Goal: Information Seeking & Learning: Learn about a topic

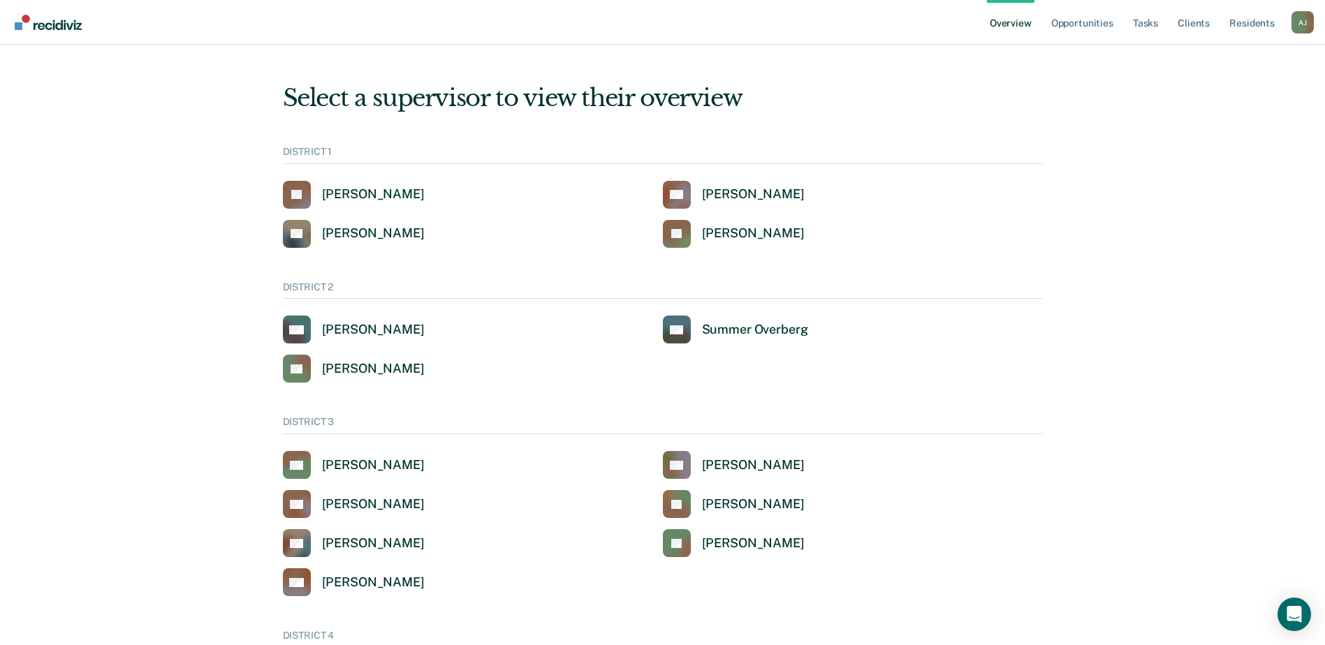
click at [1013, 22] on link "Overview" at bounding box center [1010, 22] width 47 height 45
click at [1072, 22] on link "Opportunities" at bounding box center [1082, 22] width 68 height 45
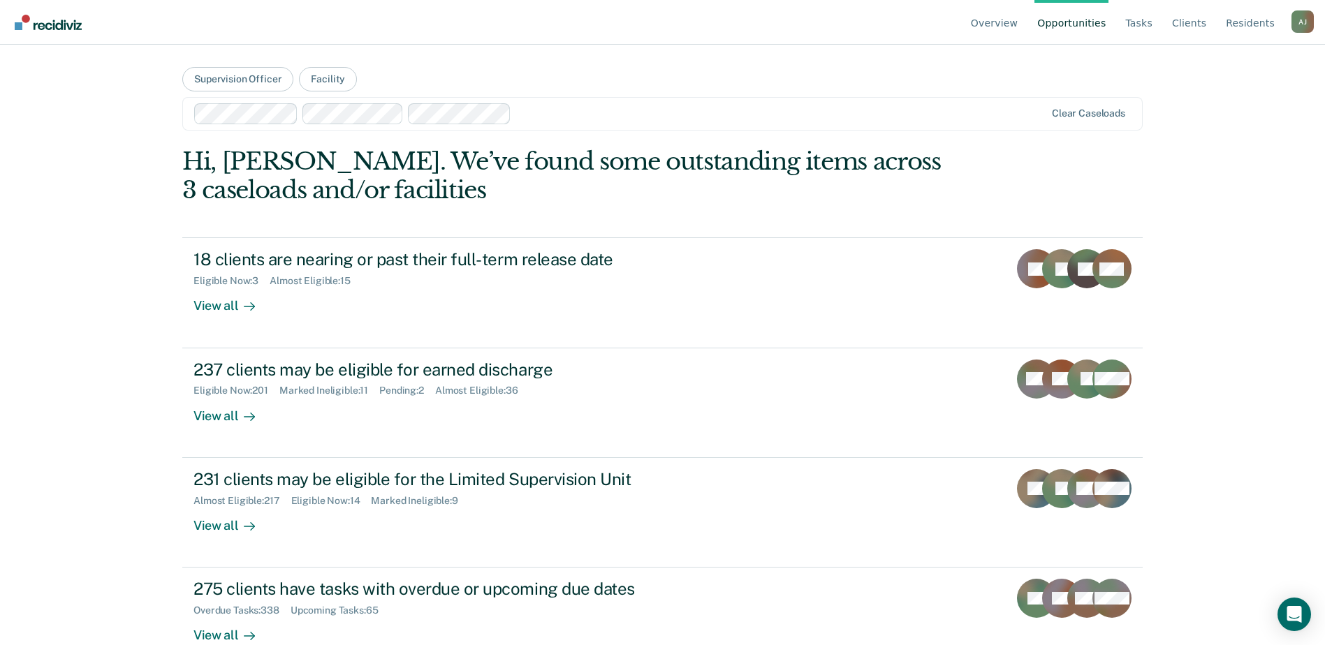
click at [1299, 19] on div "A J" at bounding box center [1302, 21] width 22 height 22
click at [1216, 109] on link "Go to Operations" at bounding box center [1246, 110] width 90 height 12
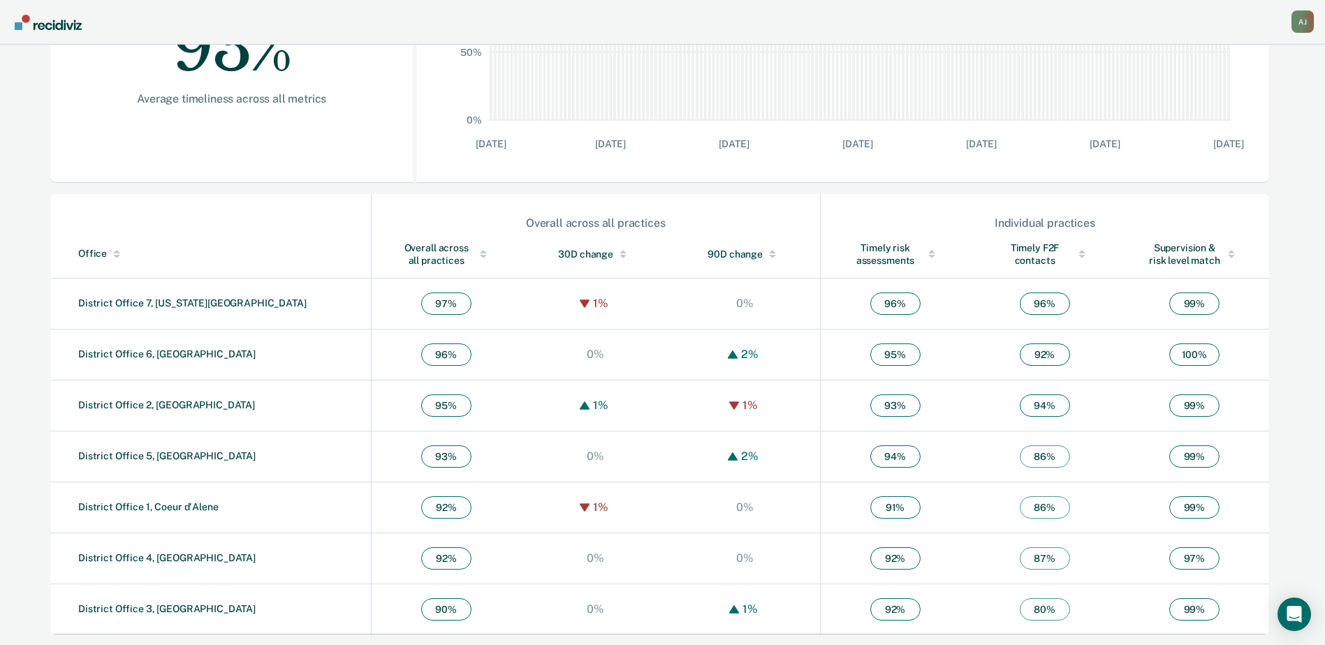
scroll to position [329, 0]
click at [149, 505] on link "District Office 1, Coeur d'Alene" at bounding box center [148, 506] width 140 height 11
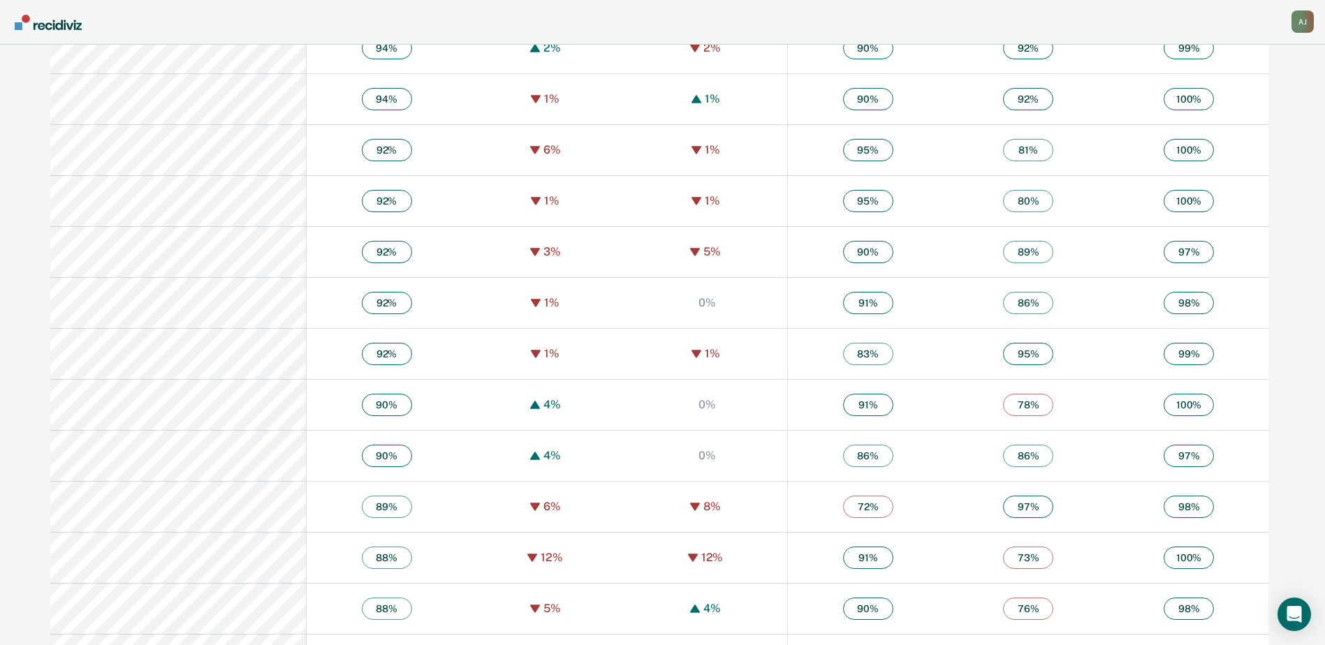
scroll to position [908, 0]
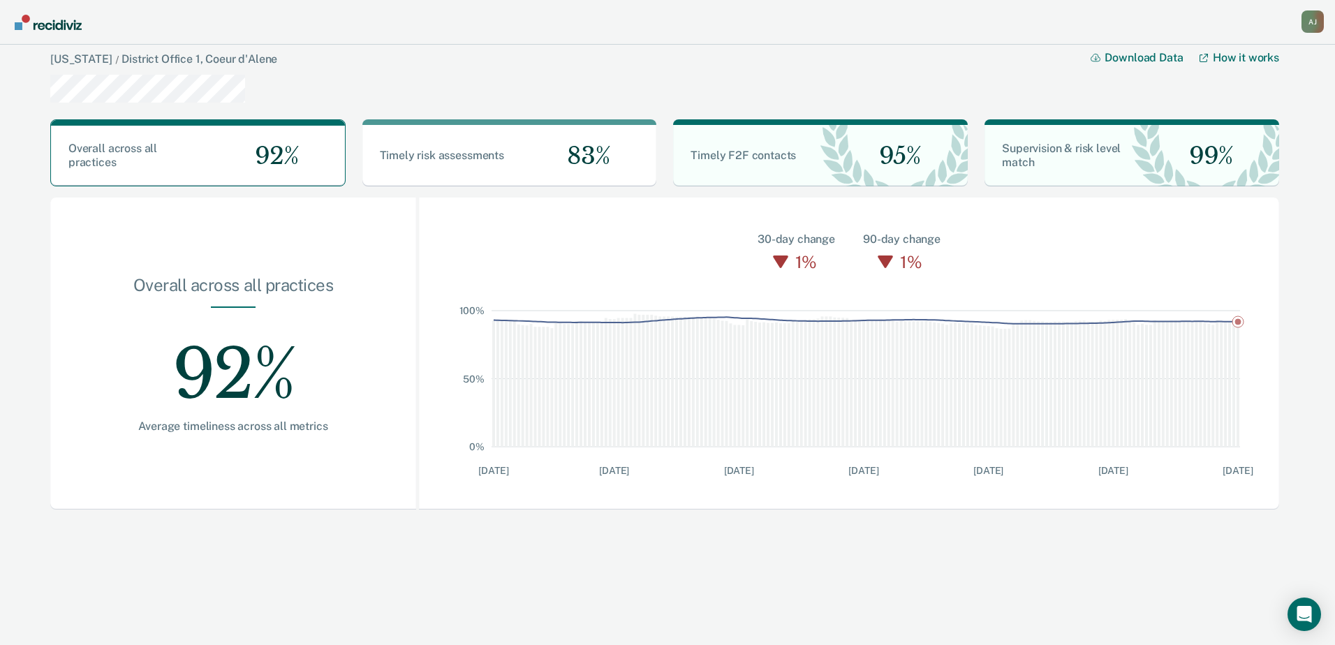
click at [1309, 23] on div "A J" at bounding box center [1313, 21] width 22 height 22
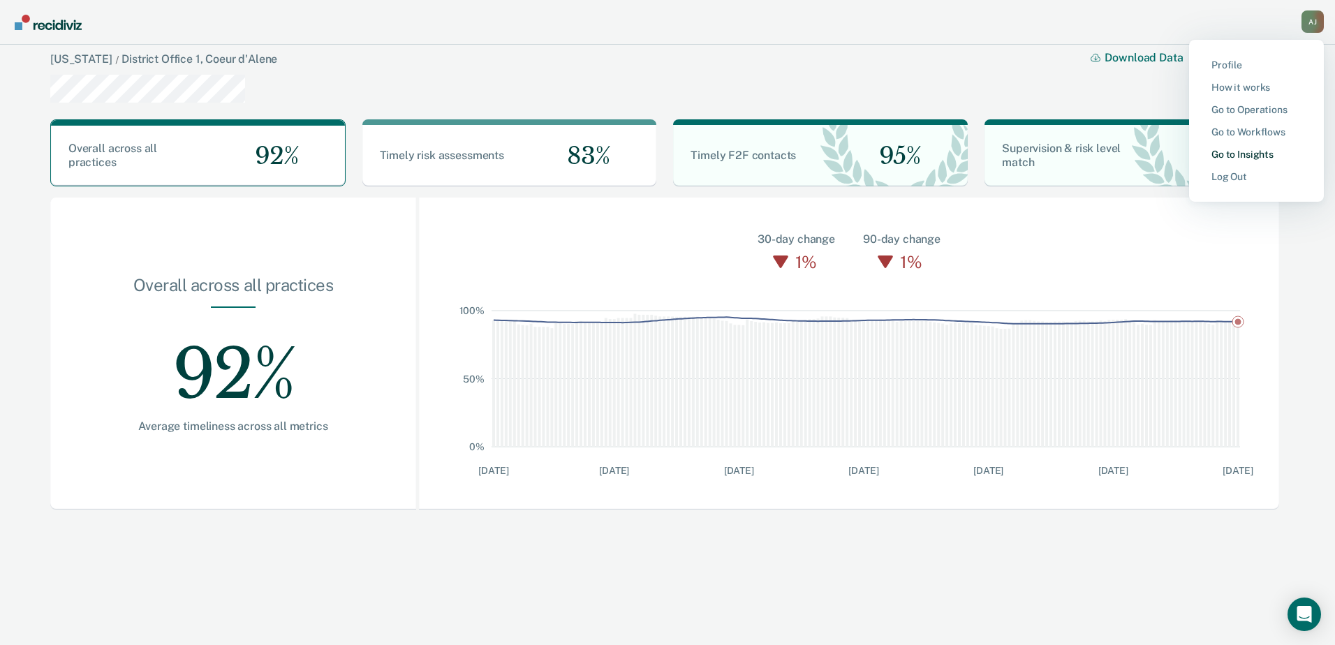
click at [1234, 152] on link "Go to Insights" at bounding box center [1257, 155] width 90 height 12
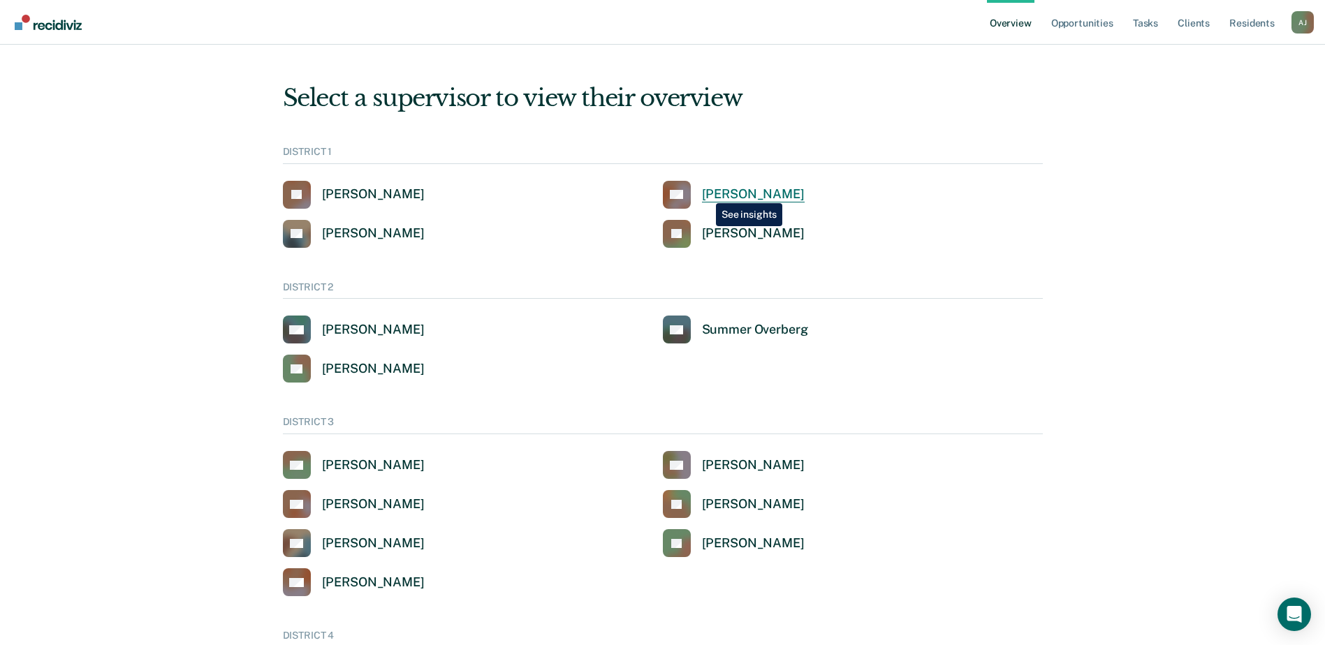
click at [705, 193] on div "[PERSON_NAME]" at bounding box center [753, 194] width 103 height 16
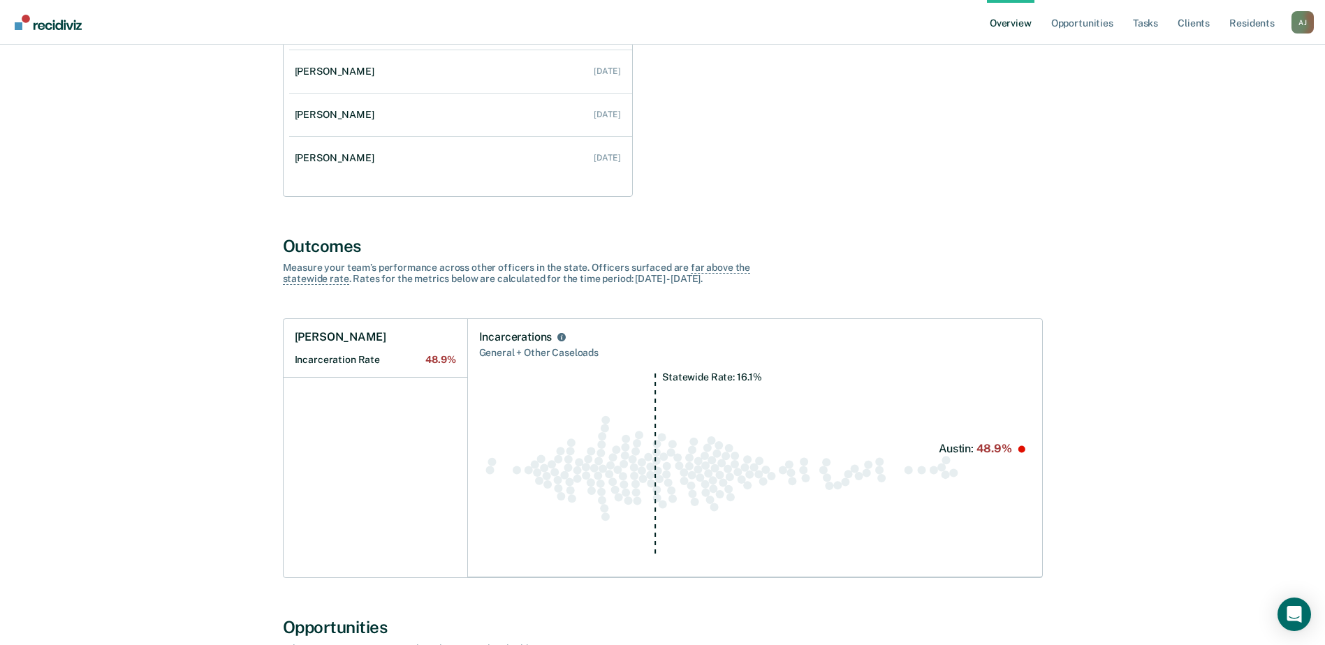
scroll to position [349, 0]
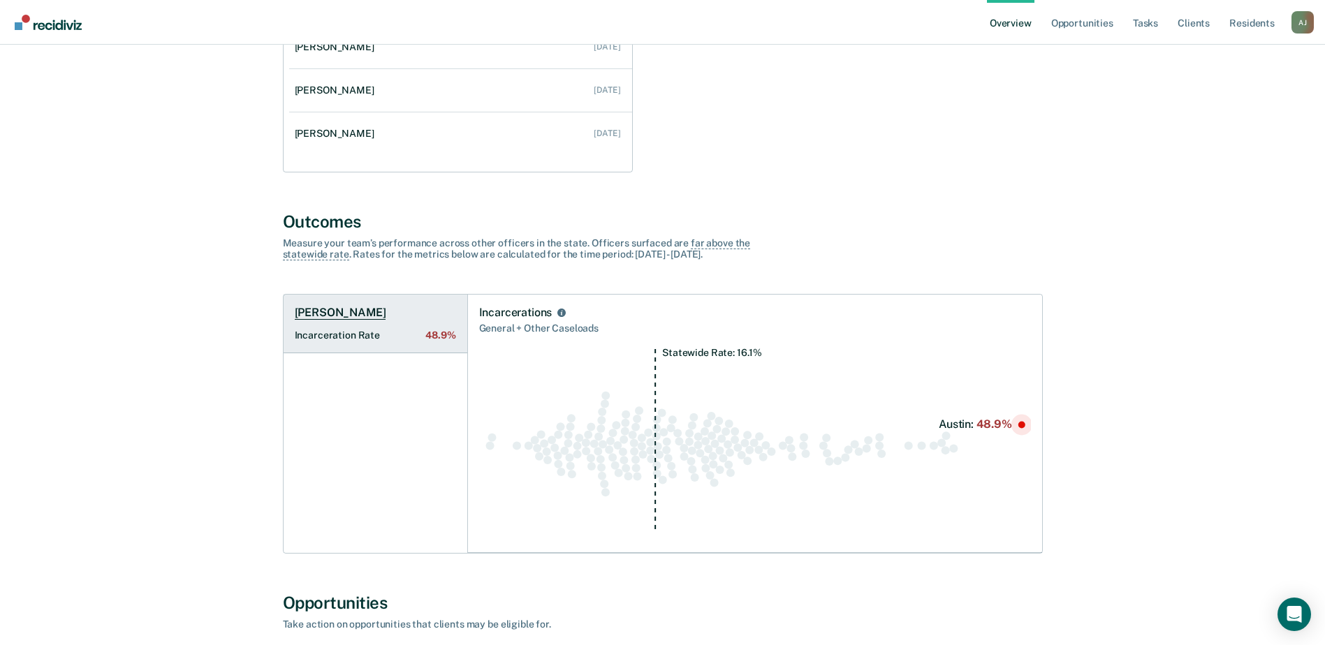
click at [408, 332] on Rate "Incarceration Rate 48.9%" at bounding box center [375, 336] width 161 height 12
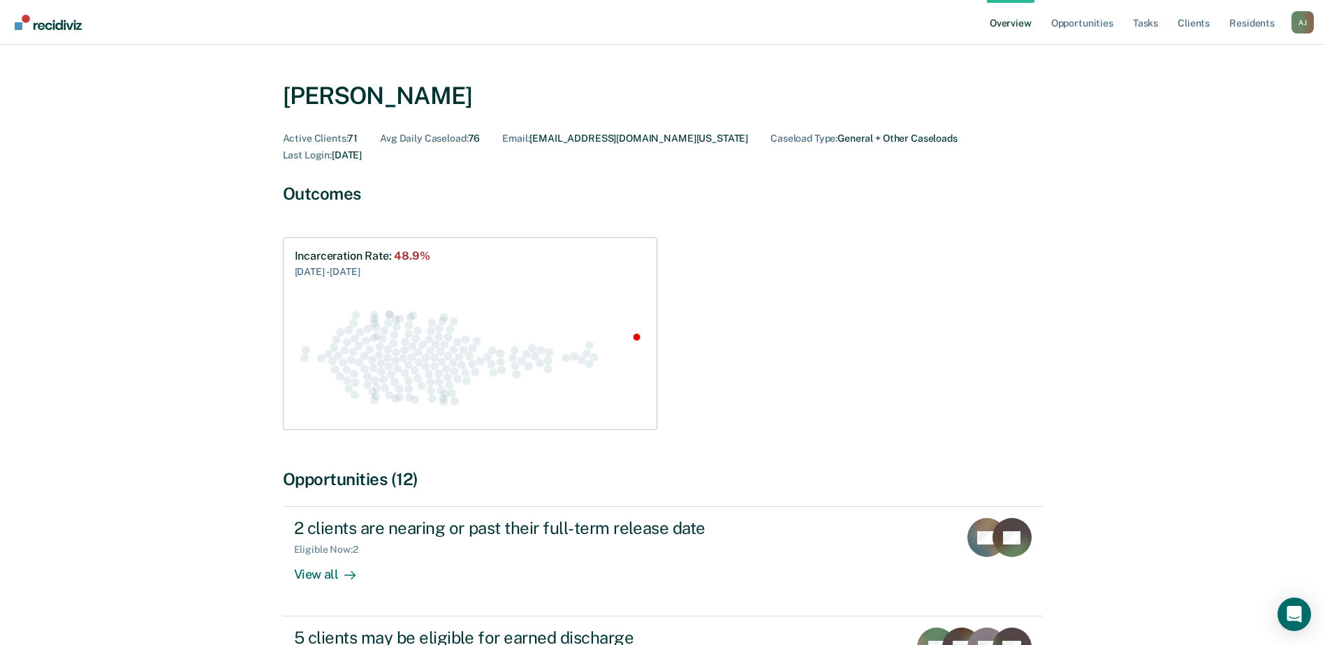
scroll to position [21, 0]
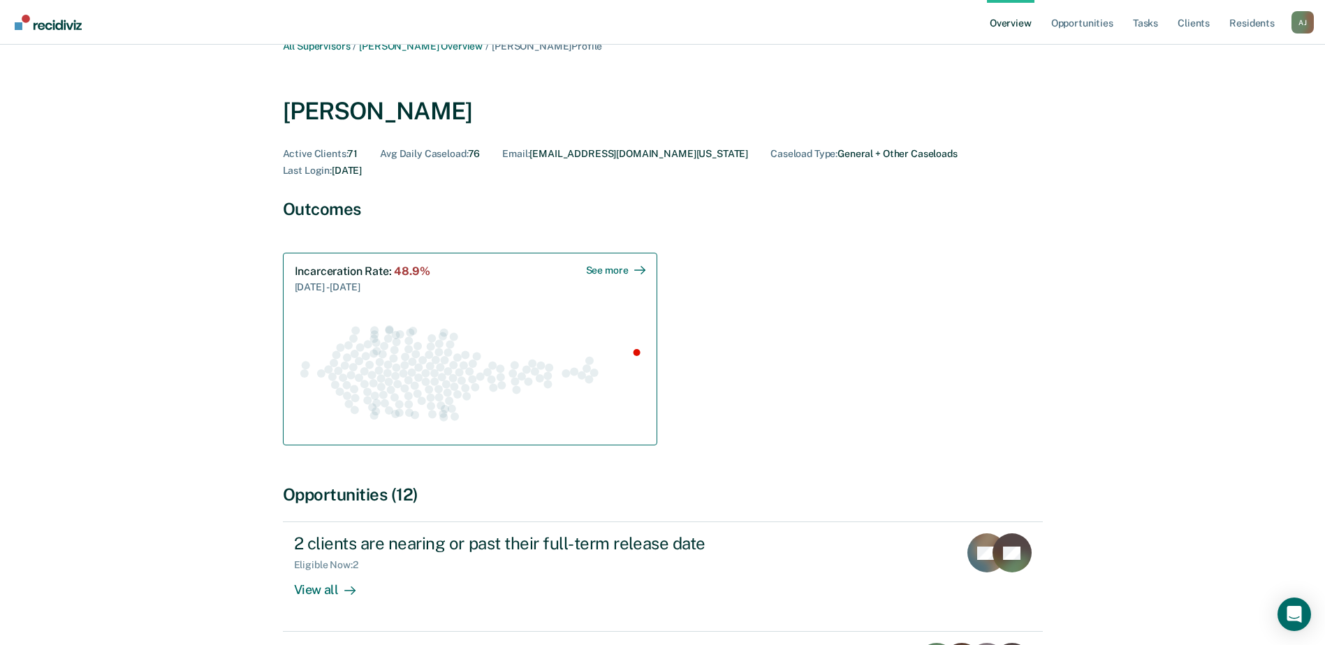
click at [404, 265] on span "48.9%" at bounding box center [412, 271] width 36 height 13
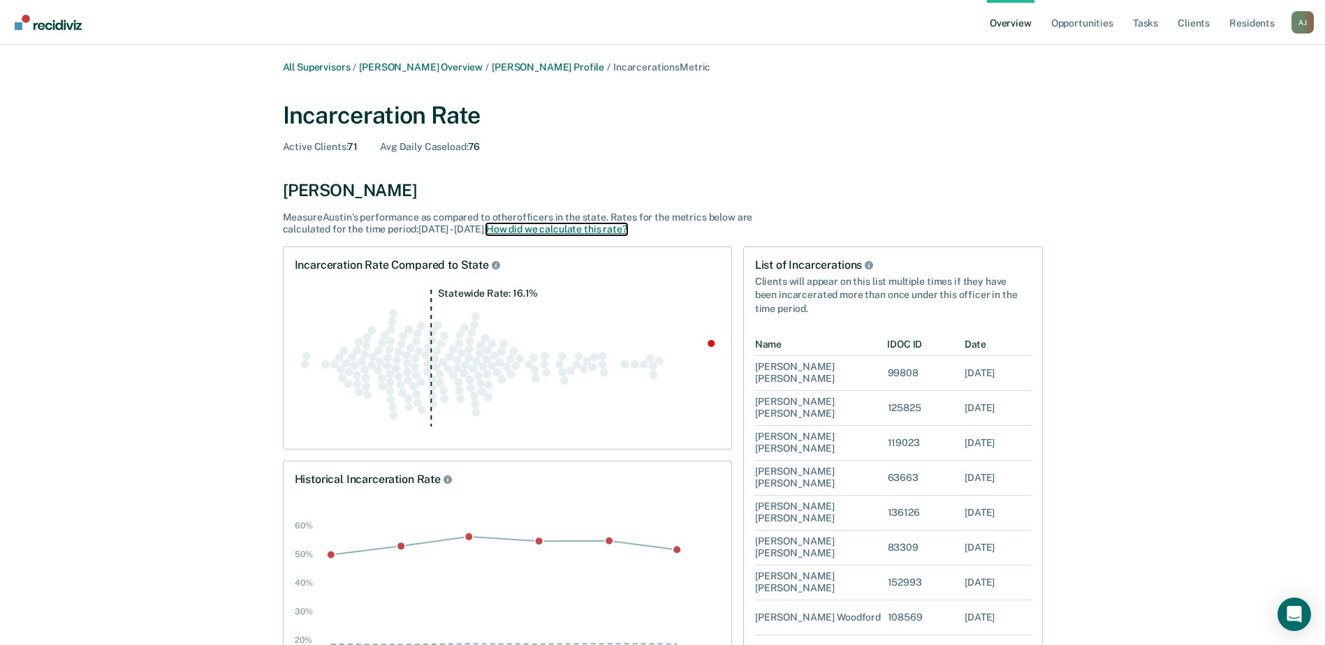
click at [592, 230] on button "How did we calculate this rate?" at bounding box center [556, 229] width 141 height 12
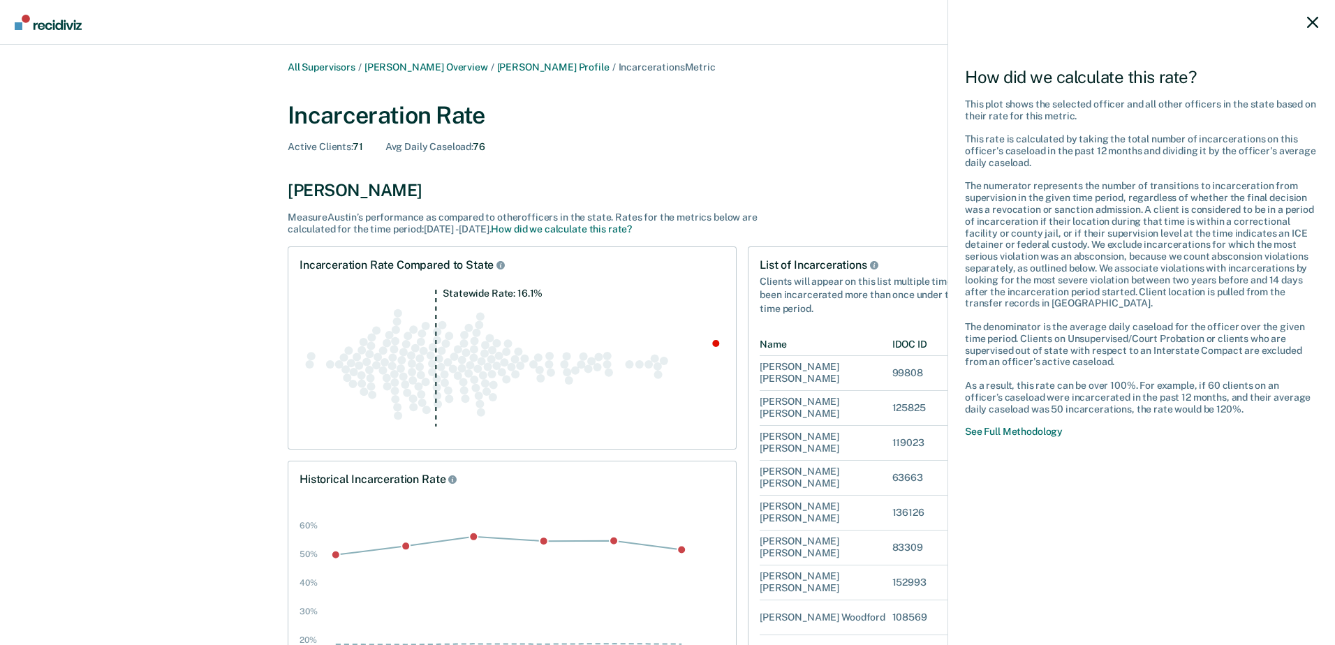
click at [895, 159] on div "How did we calculate this rate? This plot shows the selected officer and all ot…" at bounding box center [667, 322] width 1335 height 645
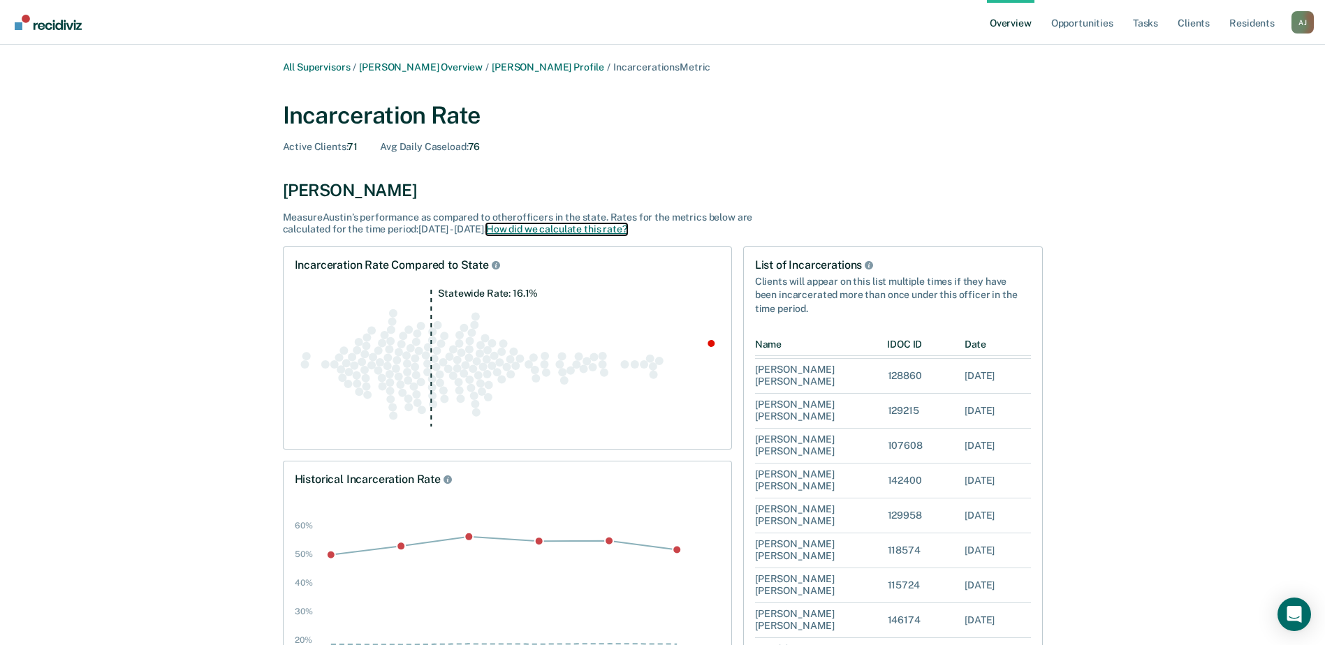
click at [563, 233] on button "How did we calculate this rate?" at bounding box center [556, 229] width 141 height 12
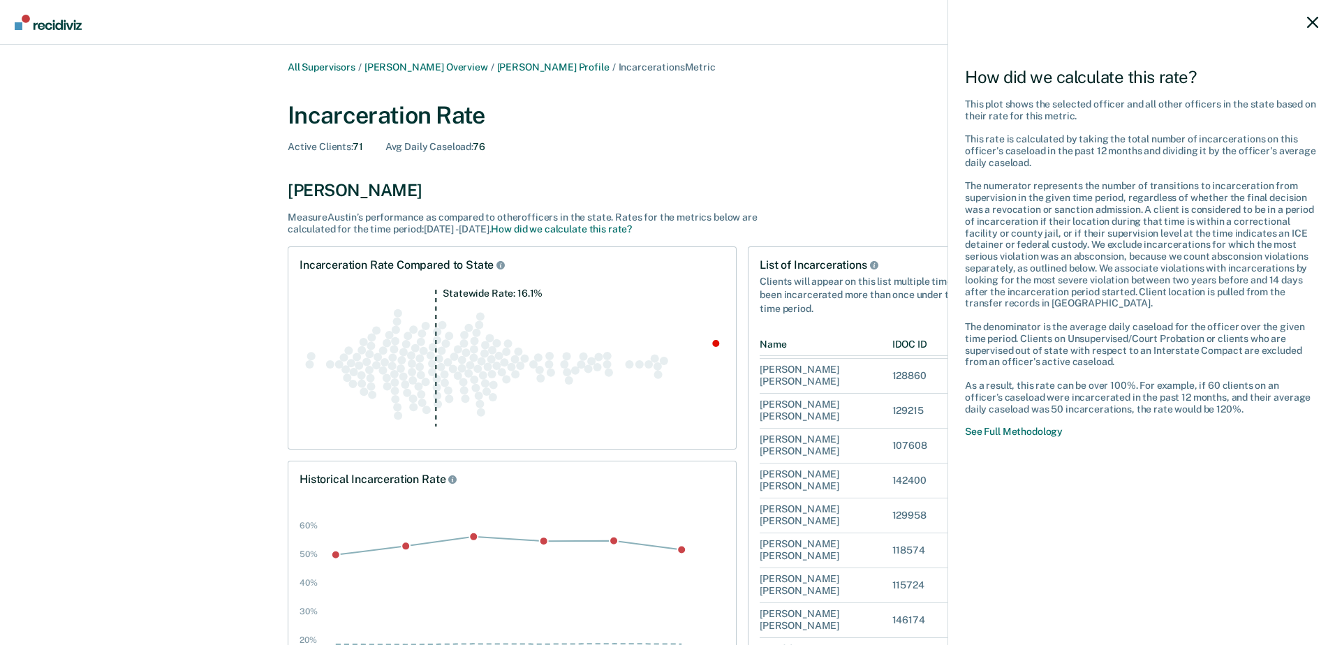
click at [872, 184] on div "How did we calculate this rate? This plot shows the selected officer and all ot…" at bounding box center [667, 322] width 1335 height 645
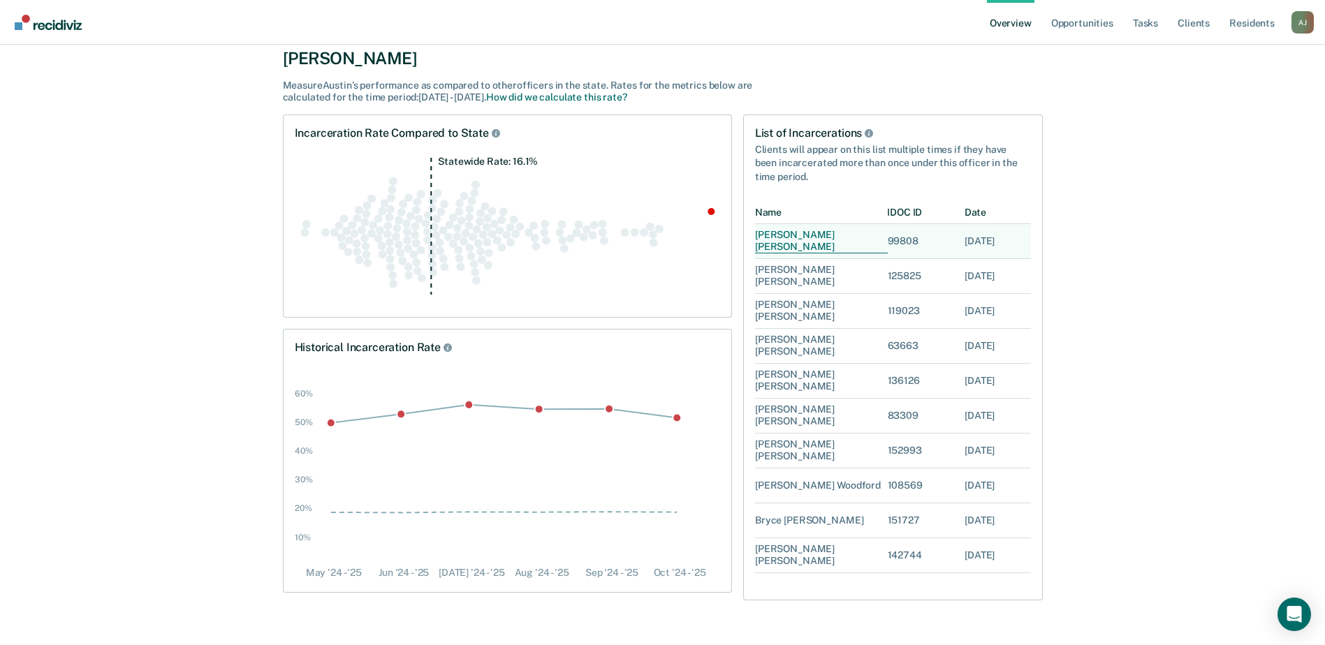
click at [792, 241] on div "[PERSON_NAME]" at bounding box center [821, 242] width 133 height 24
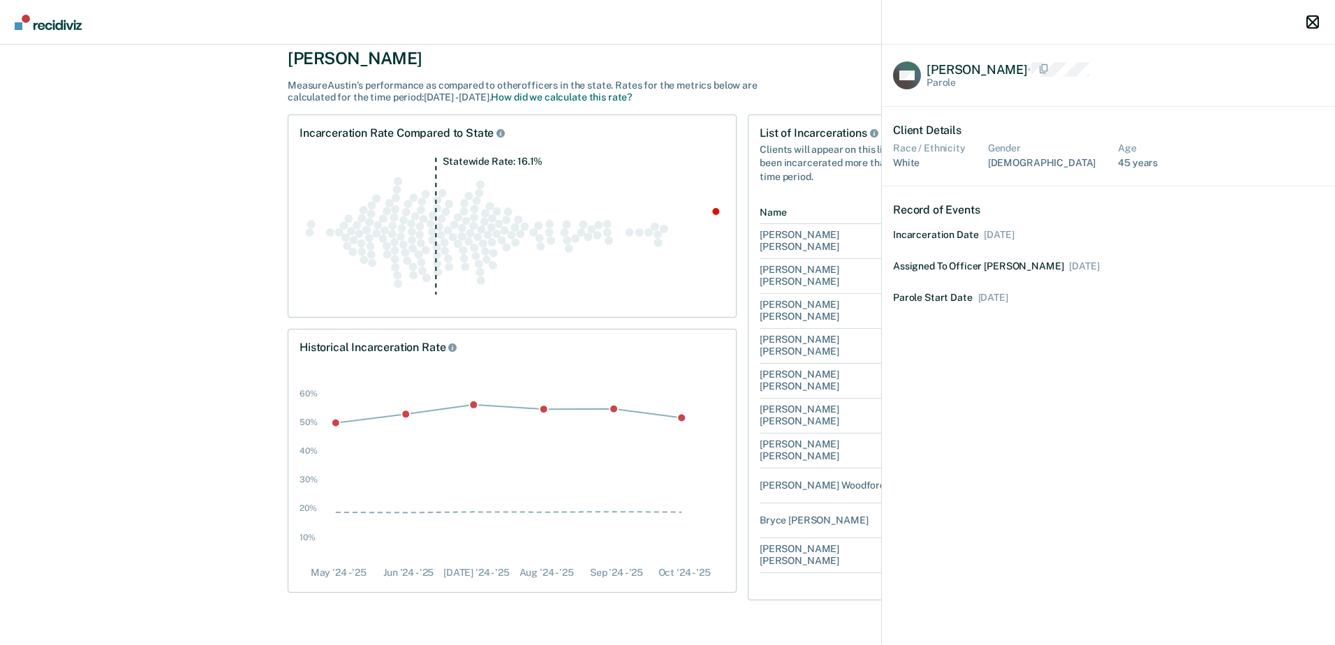
click at [1314, 20] on icon "button" at bounding box center [1312, 22] width 11 height 11
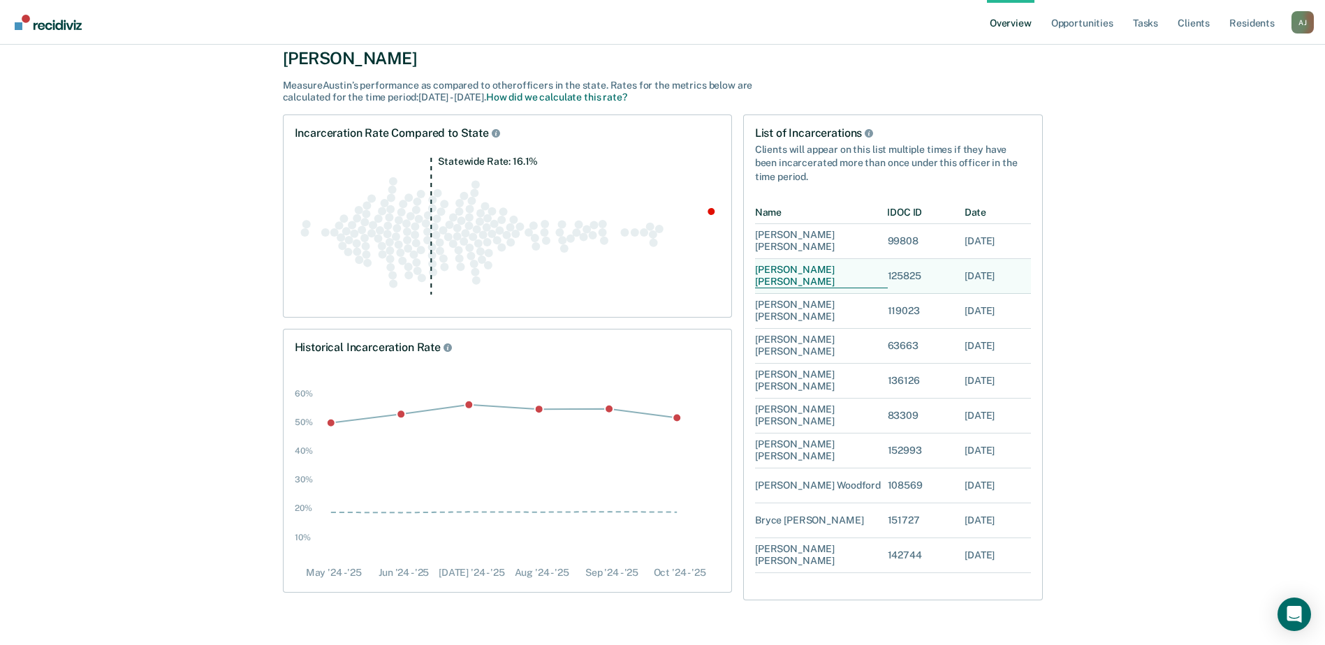
click at [786, 278] on div "[PERSON_NAME]" at bounding box center [821, 277] width 133 height 24
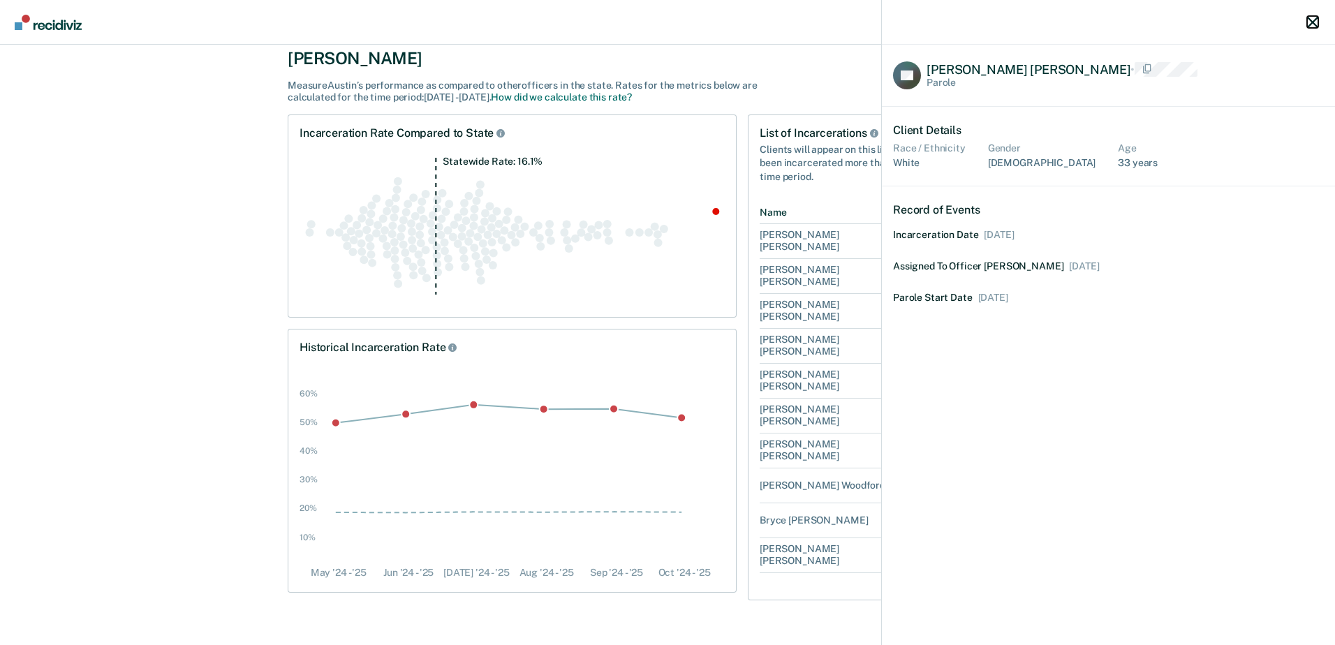
click at [1318, 22] on icon "button" at bounding box center [1312, 22] width 11 height 11
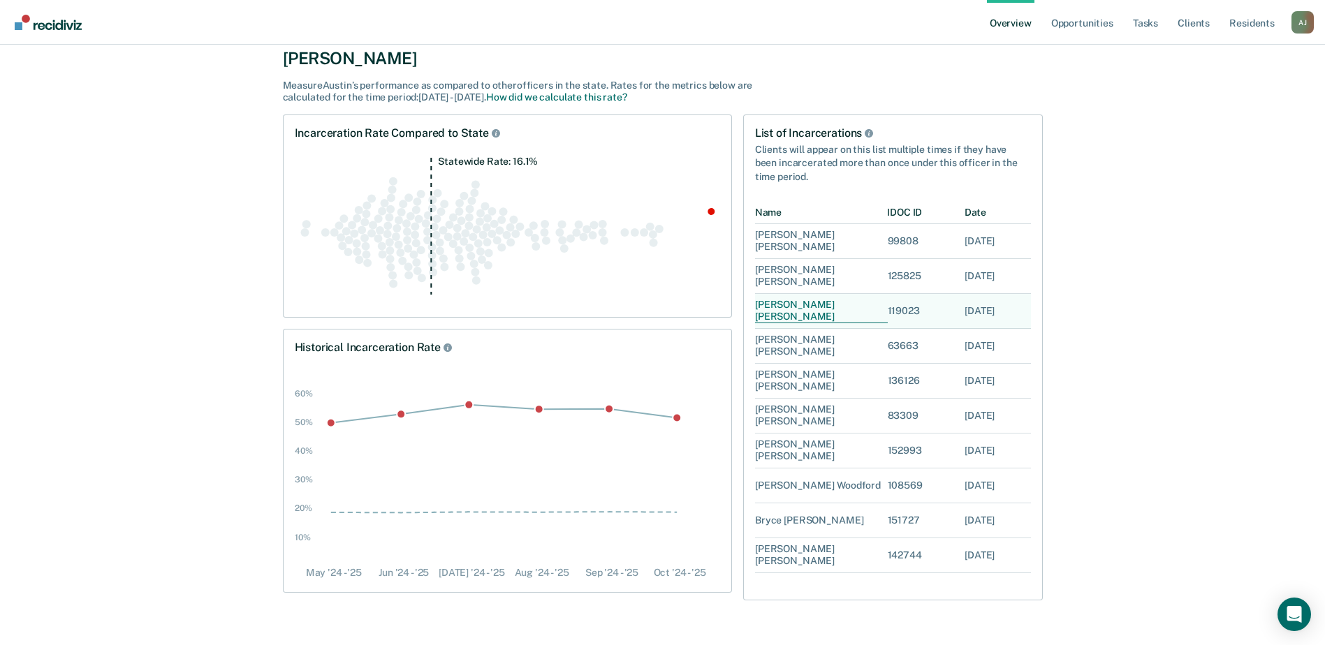
click at [776, 315] on div "[PERSON_NAME]" at bounding box center [821, 312] width 133 height 24
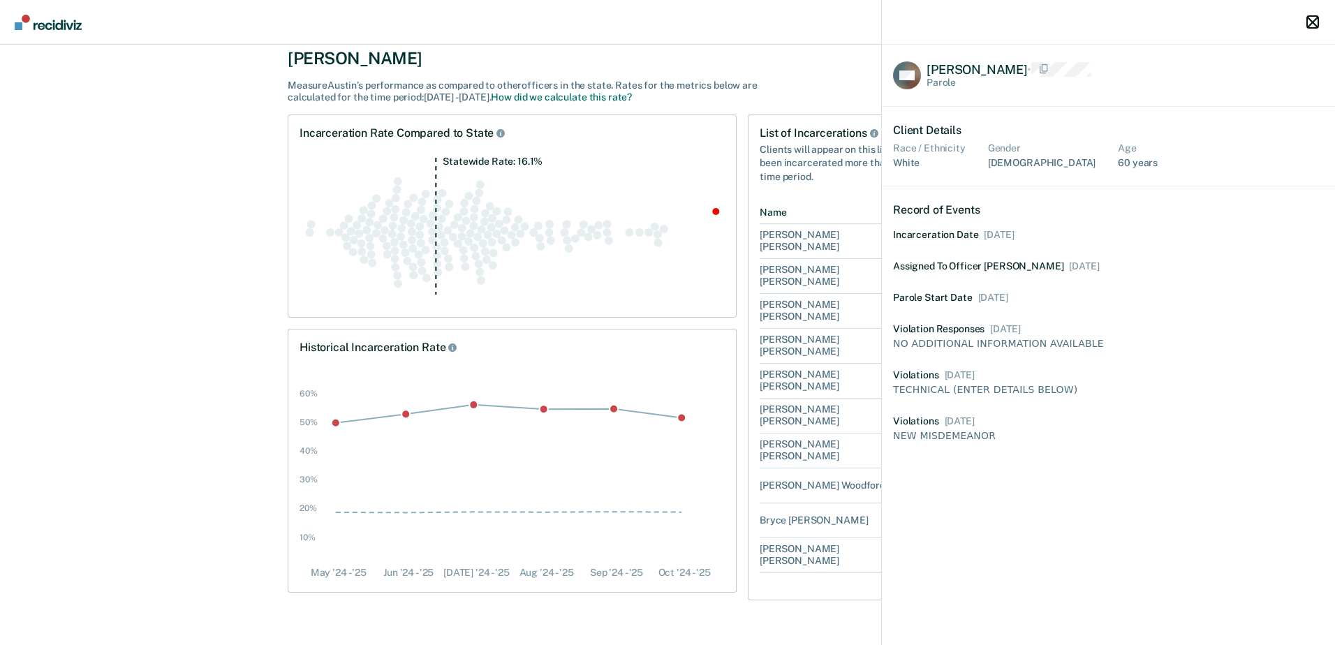
click at [1312, 19] on icon "button" at bounding box center [1312, 22] width 11 height 11
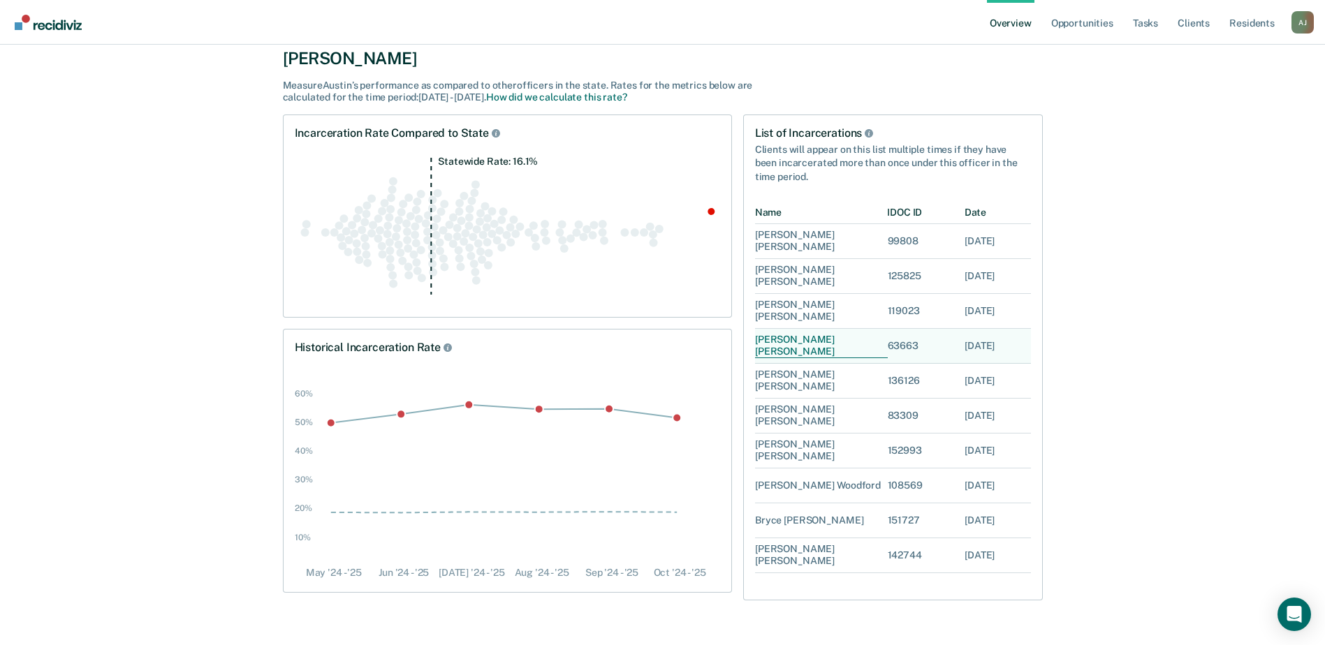
click at [786, 347] on div "[PERSON_NAME]" at bounding box center [821, 346] width 133 height 24
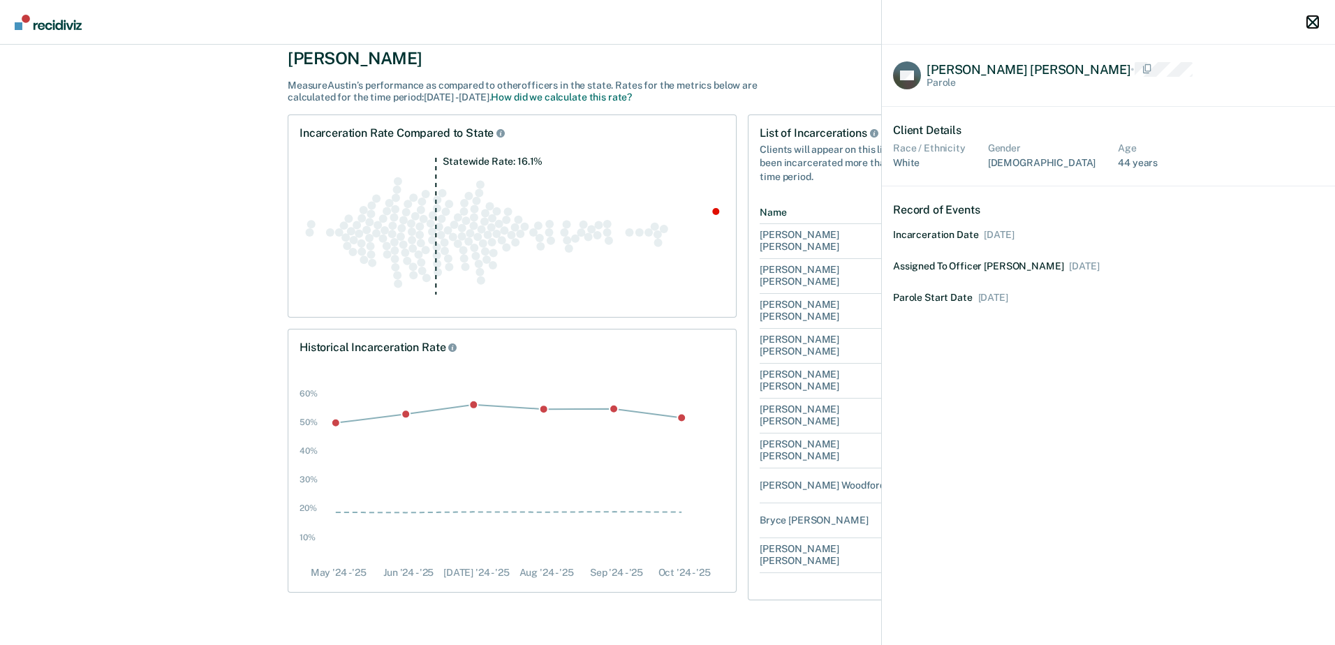
click at [1311, 22] on icon "button" at bounding box center [1312, 22] width 11 height 11
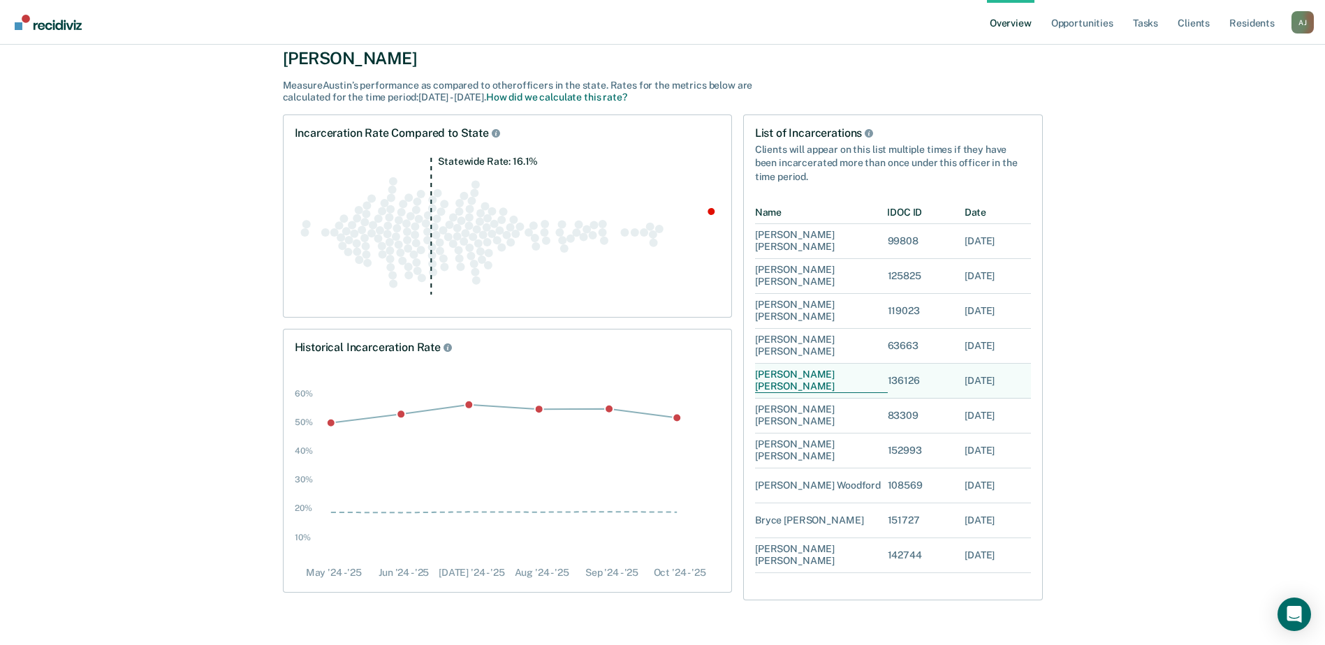
click at [800, 387] on div "[PERSON_NAME]" at bounding box center [821, 381] width 133 height 24
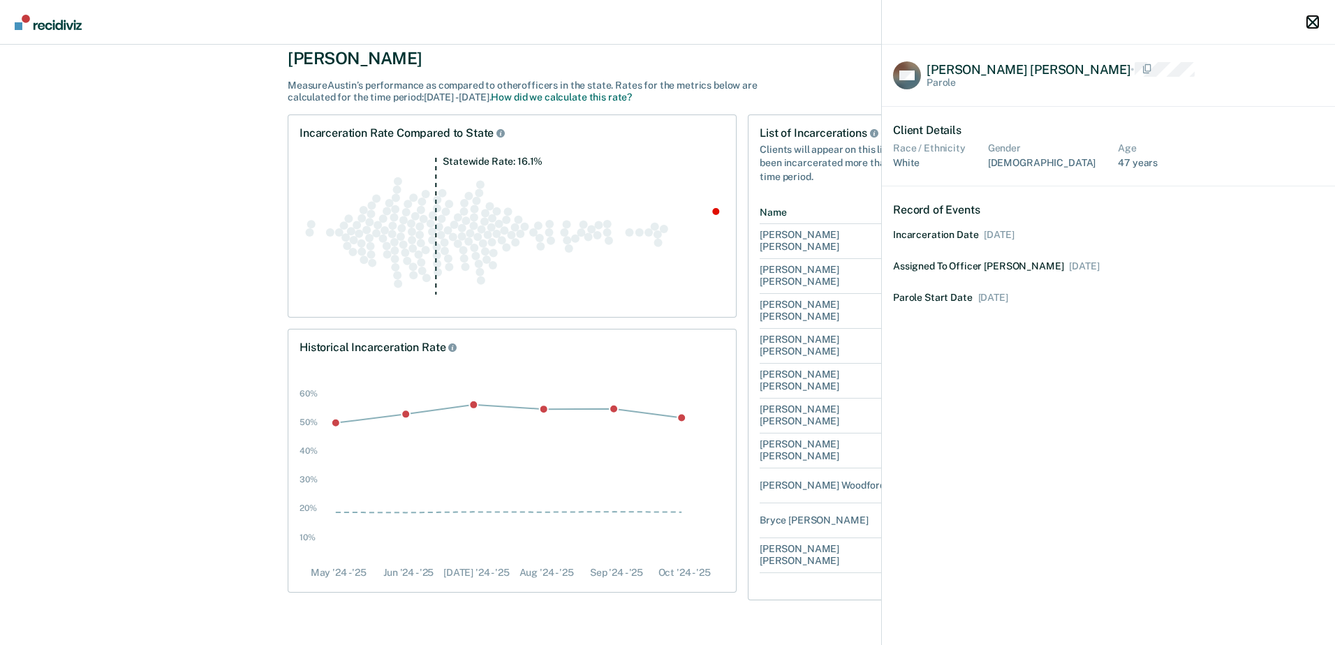
click at [1309, 26] on icon "button" at bounding box center [1312, 22] width 11 height 11
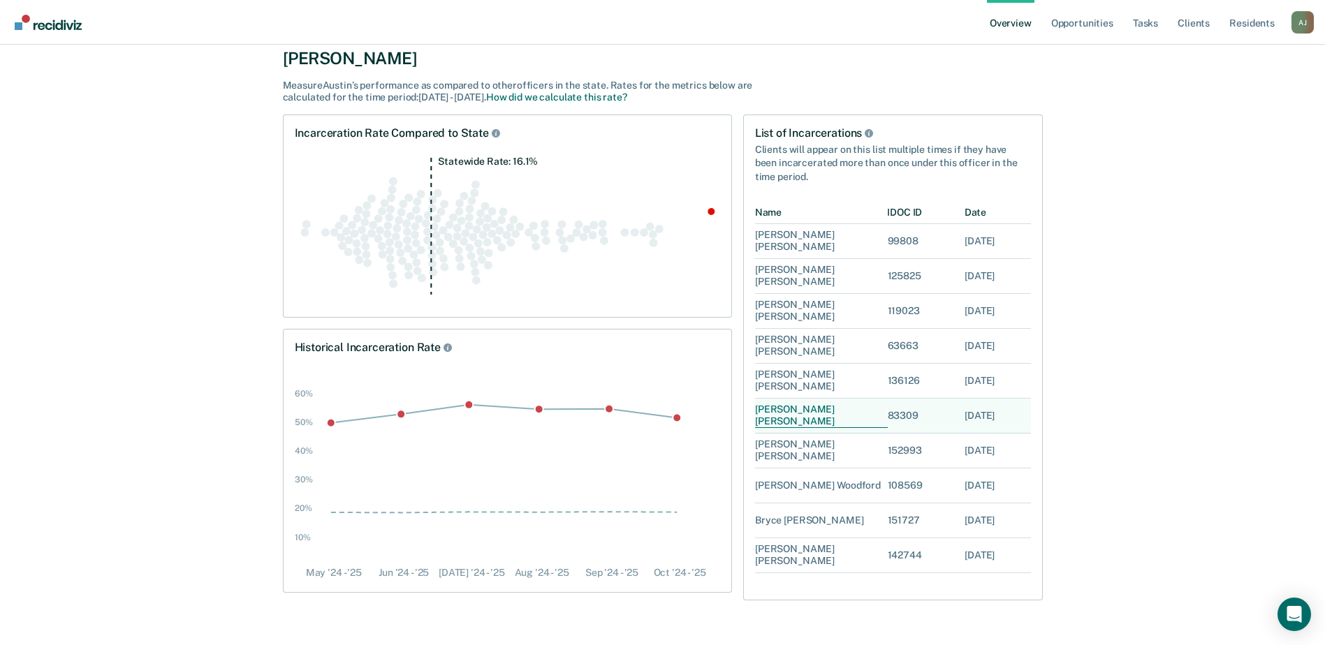
click at [779, 415] on div "[PERSON_NAME]" at bounding box center [821, 416] width 133 height 24
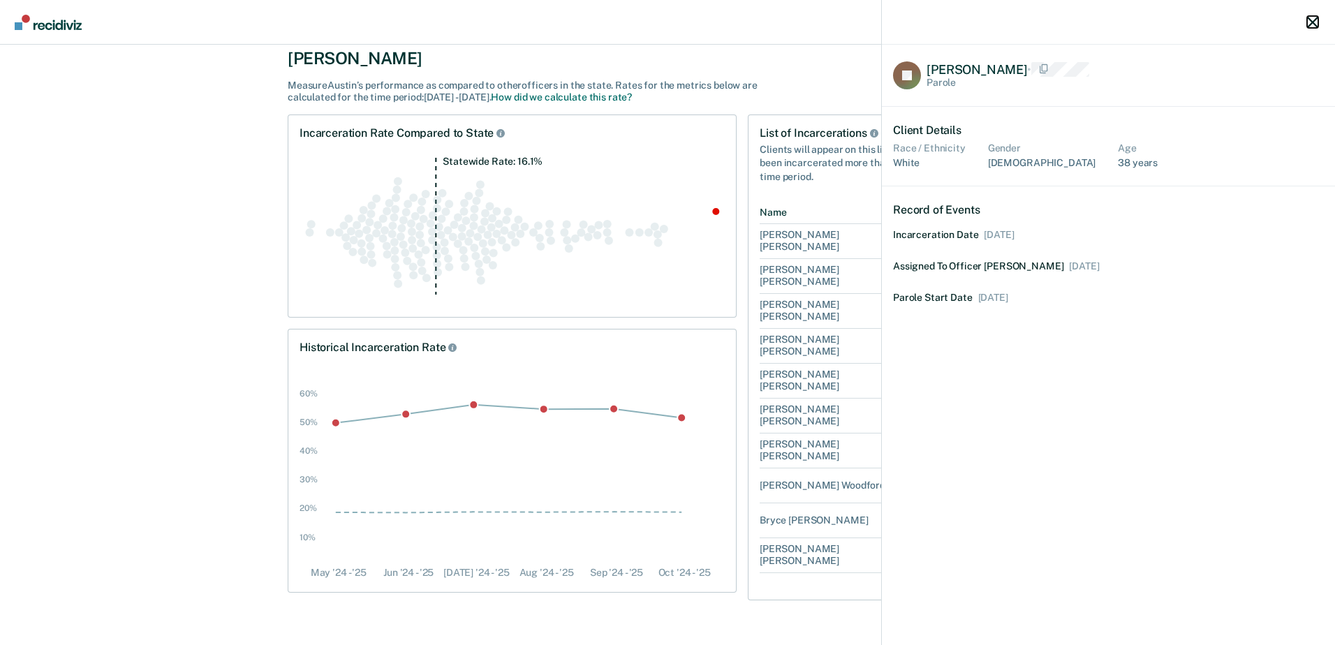
click at [1313, 20] on icon "button" at bounding box center [1312, 22] width 11 height 11
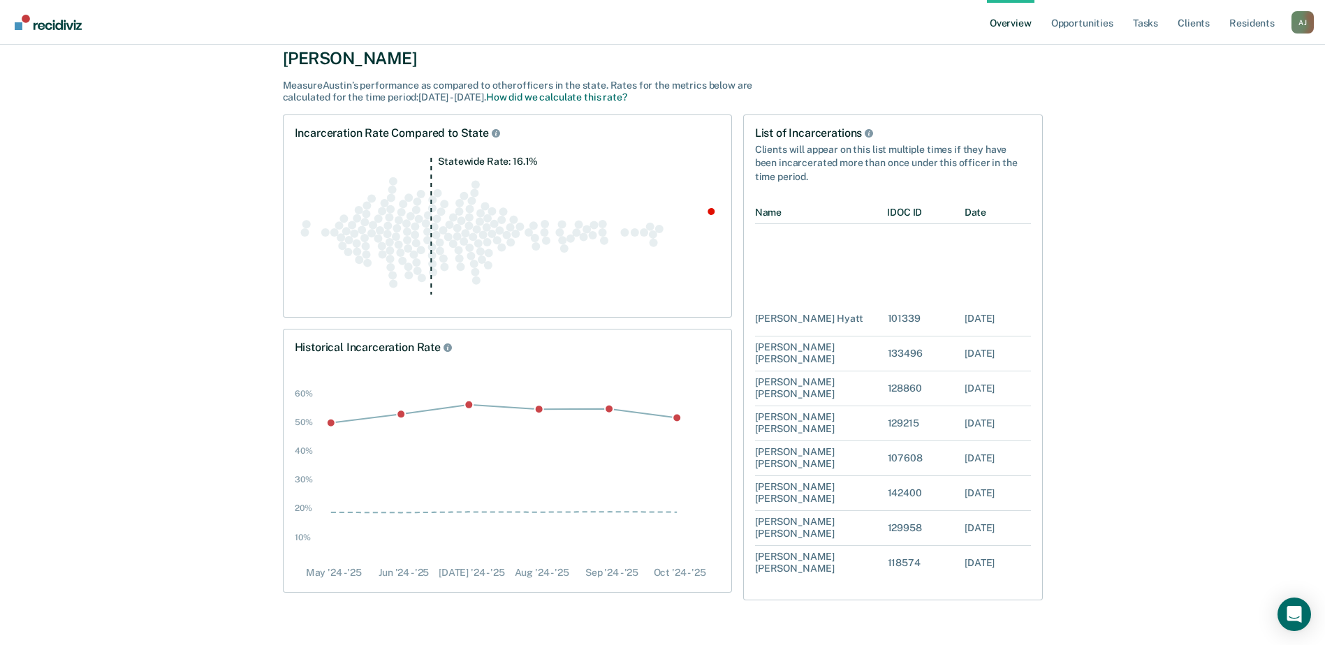
scroll to position [940, 0]
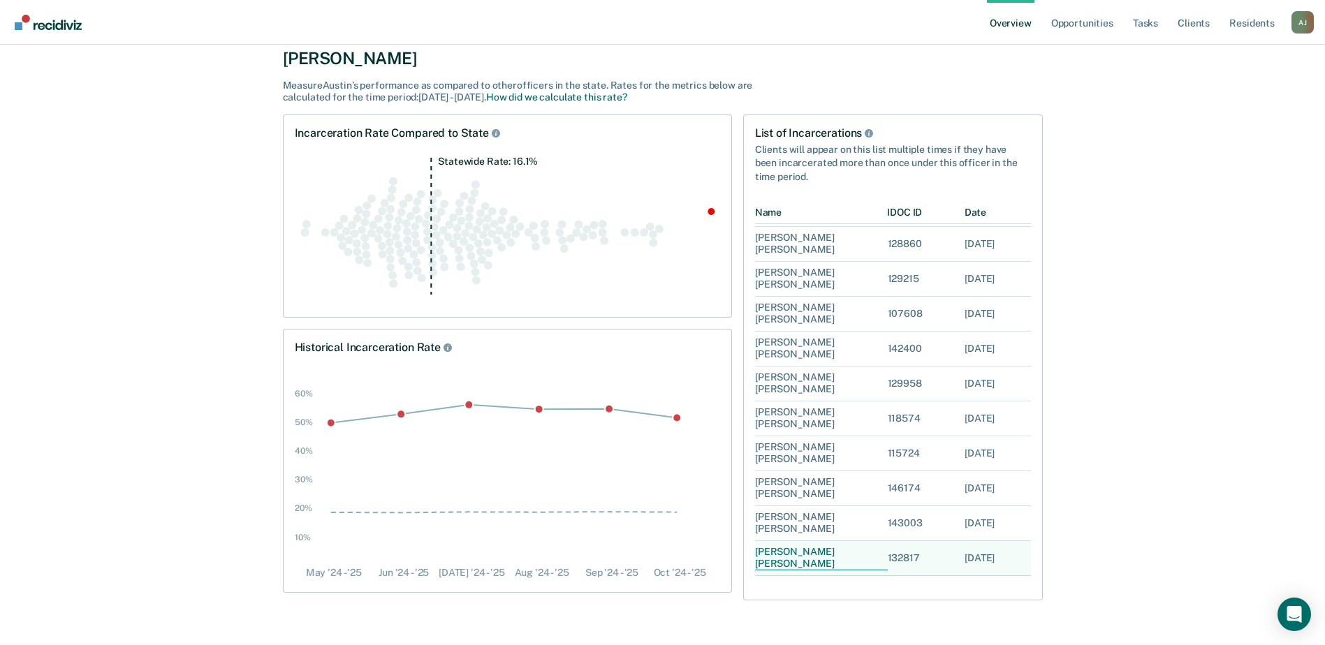
click at [793, 558] on div "[PERSON_NAME]" at bounding box center [821, 559] width 133 height 24
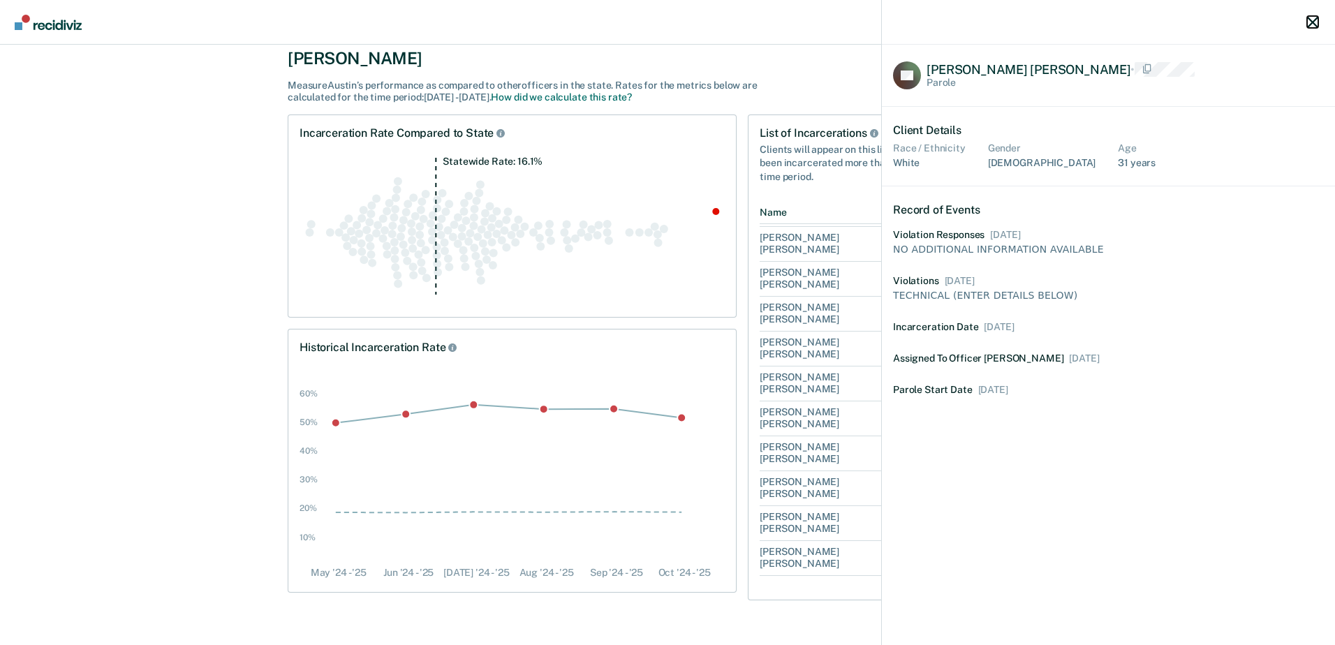
click at [1311, 24] on icon "button" at bounding box center [1312, 22] width 11 height 11
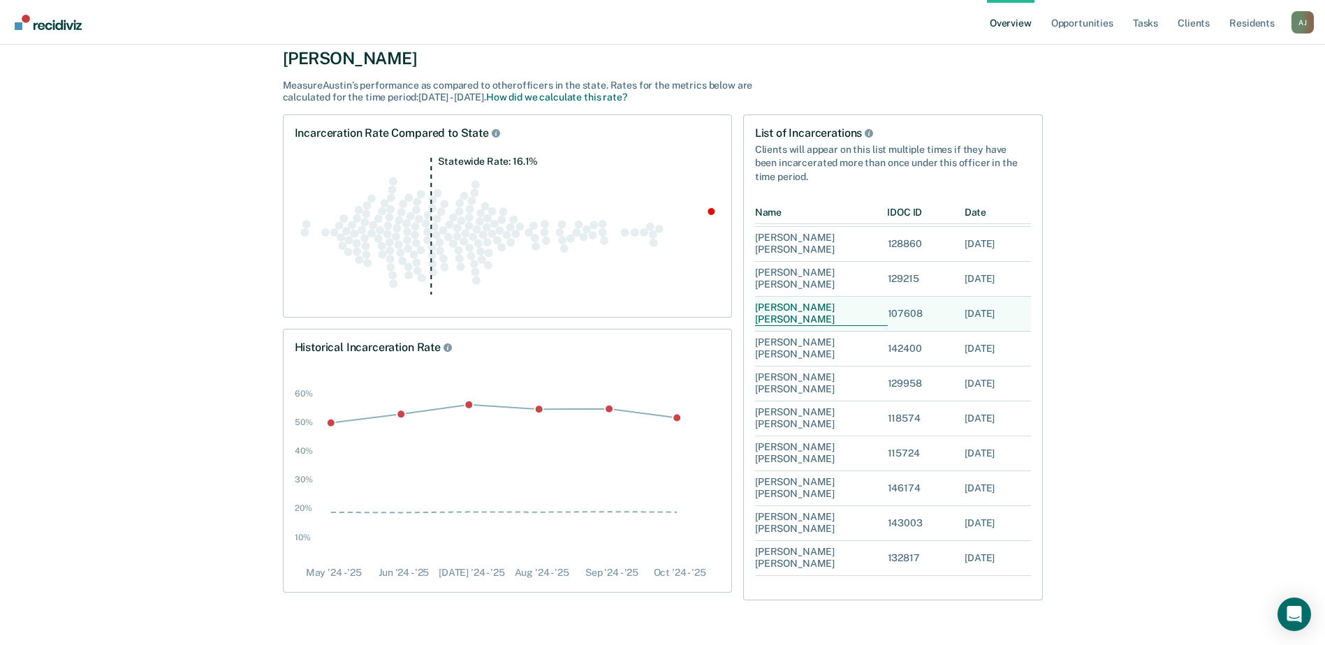
click at [790, 316] on div "[PERSON_NAME]" at bounding box center [821, 314] width 133 height 24
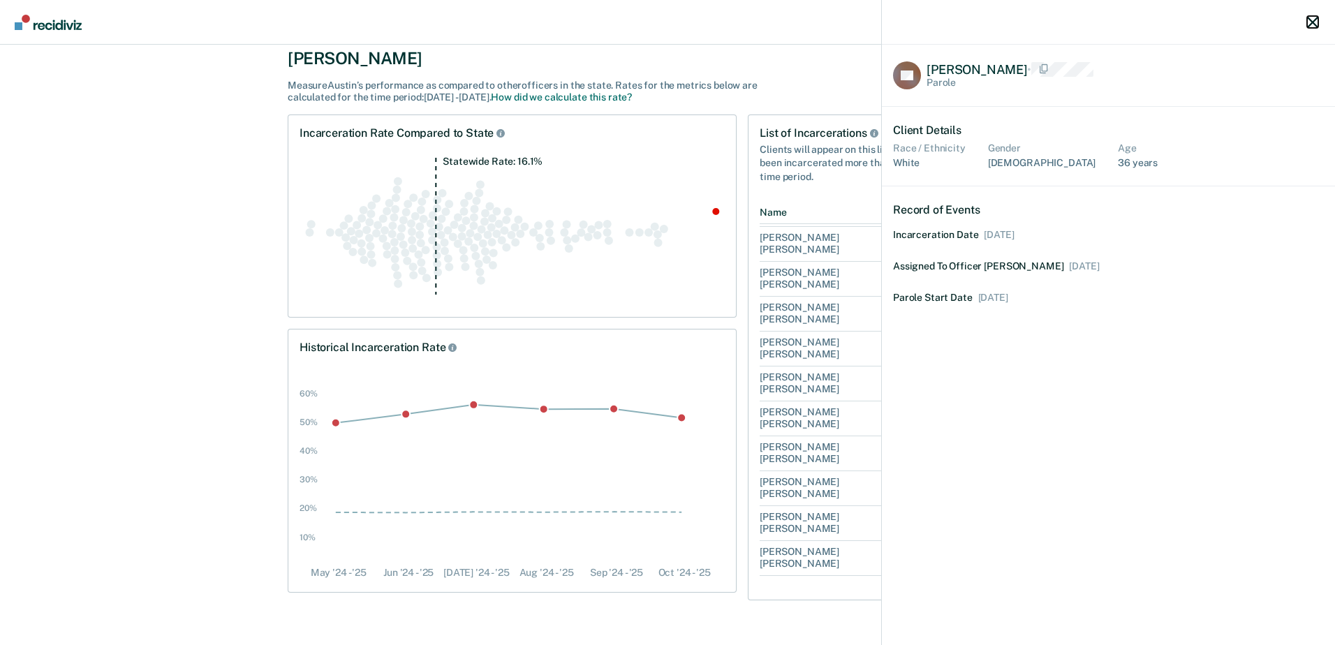
click at [1310, 22] on icon "button" at bounding box center [1312, 22] width 11 height 11
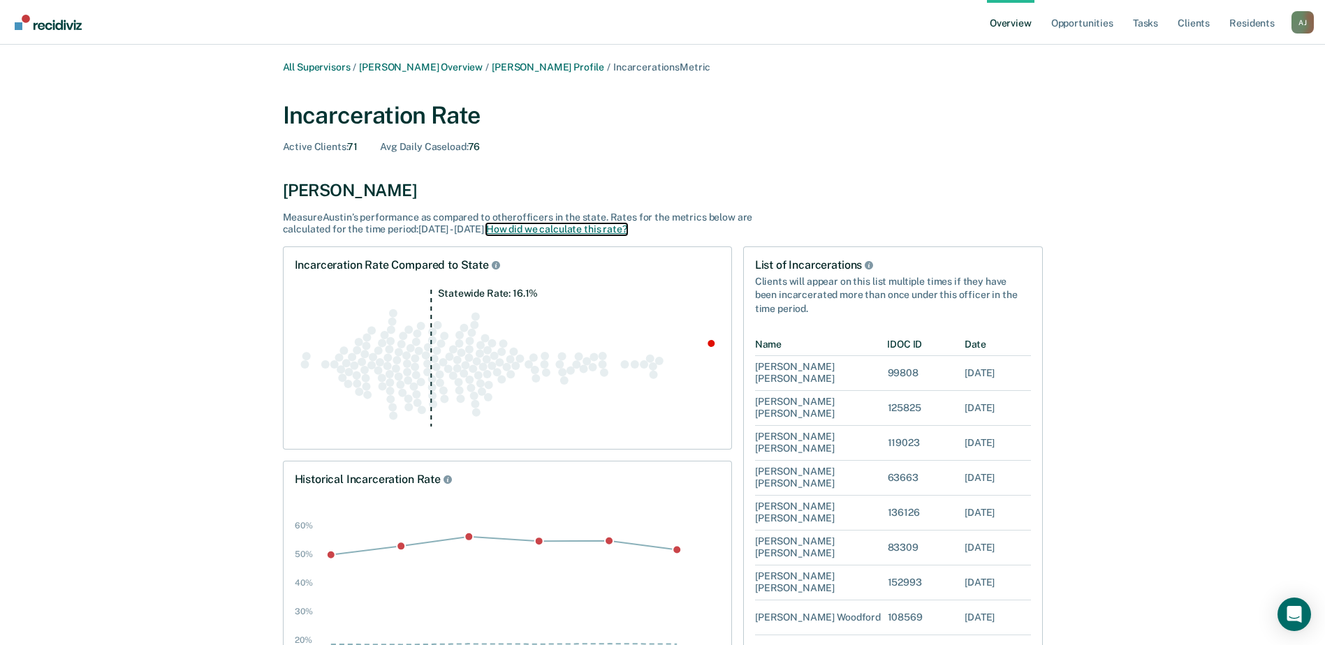
click at [594, 229] on button "How did we calculate this rate?" at bounding box center [556, 229] width 141 height 12
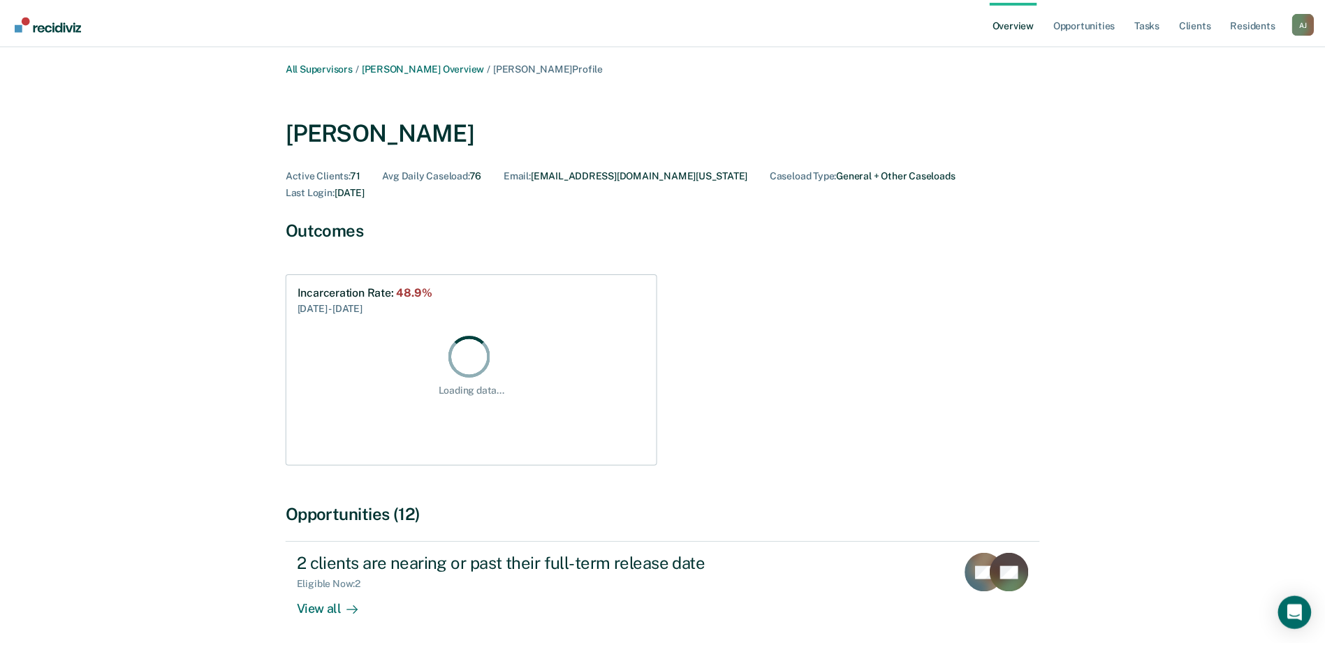
scroll to position [21, 0]
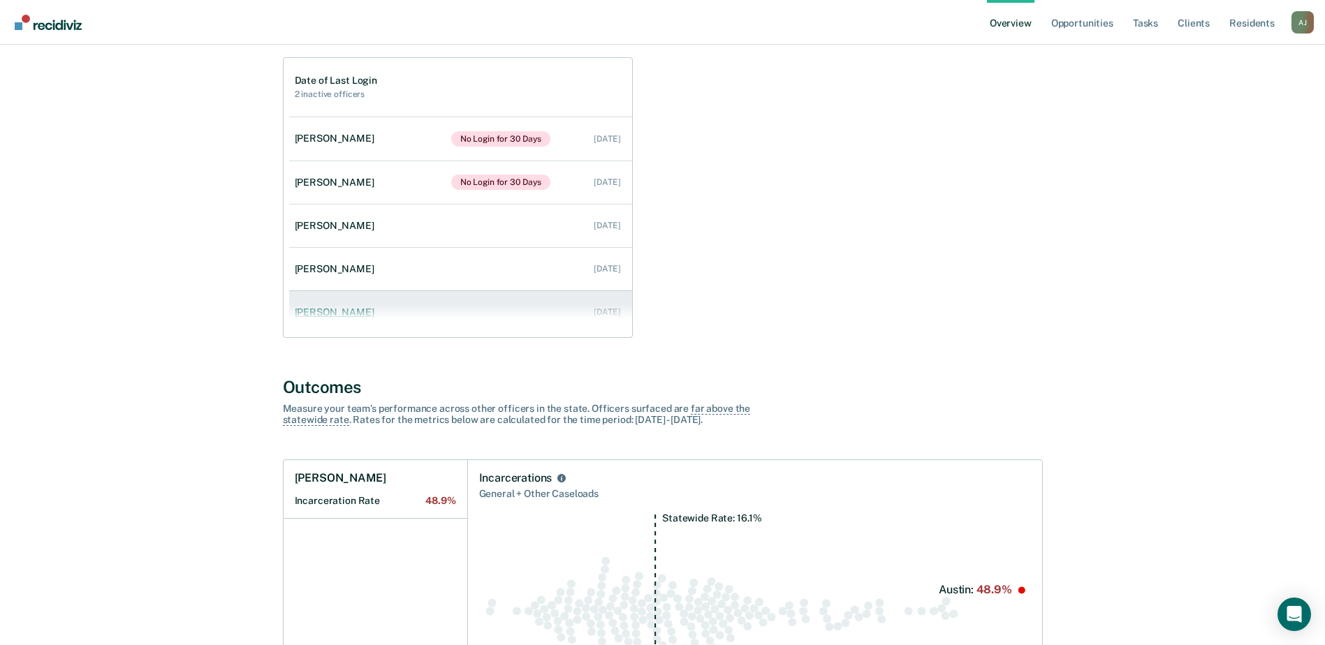
scroll to position [57, 0]
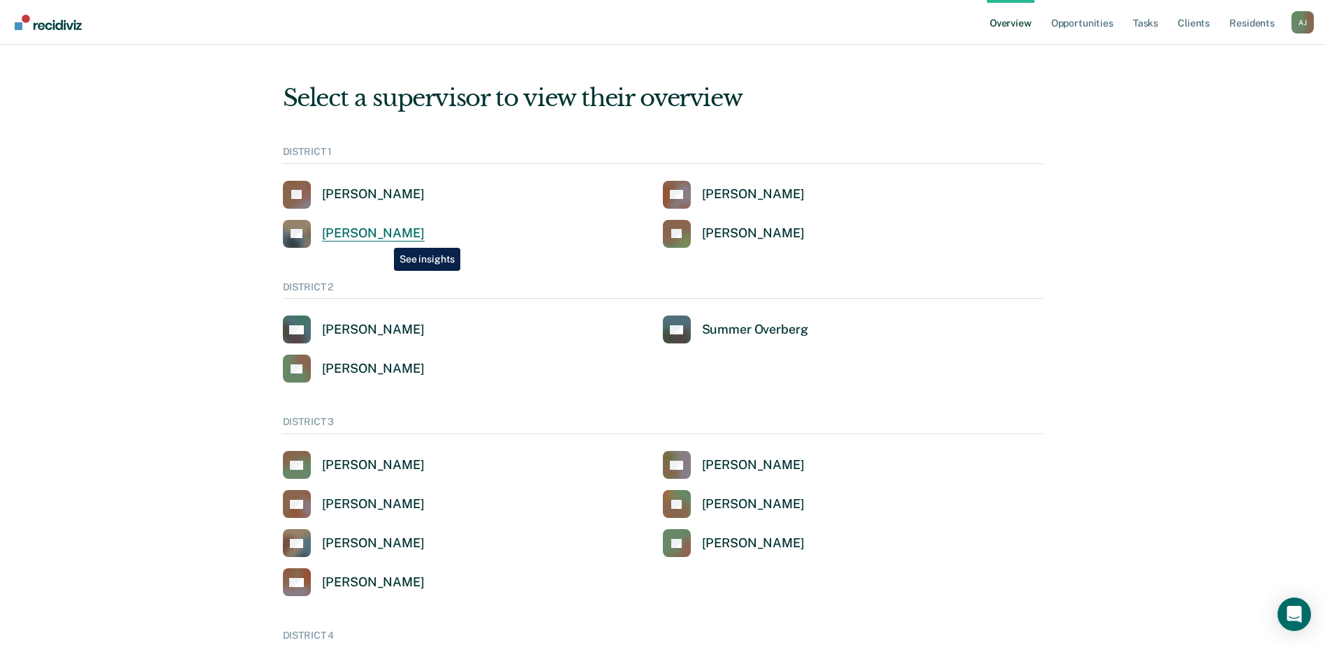
click at [383, 237] on div "[PERSON_NAME]" at bounding box center [373, 234] width 103 height 16
click at [722, 236] on div "[PERSON_NAME]" at bounding box center [753, 234] width 103 height 16
click at [1295, 20] on div "A J" at bounding box center [1302, 22] width 22 height 22
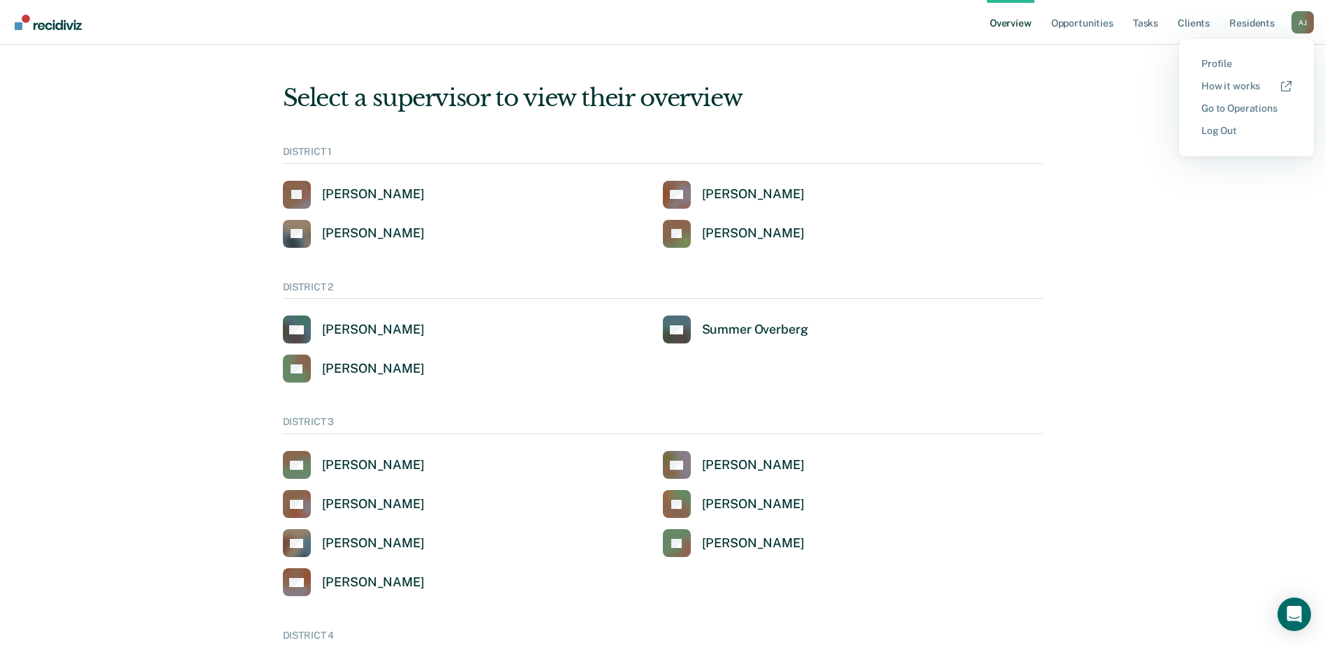
click at [1085, 21] on link "Opportunities" at bounding box center [1082, 22] width 68 height 45
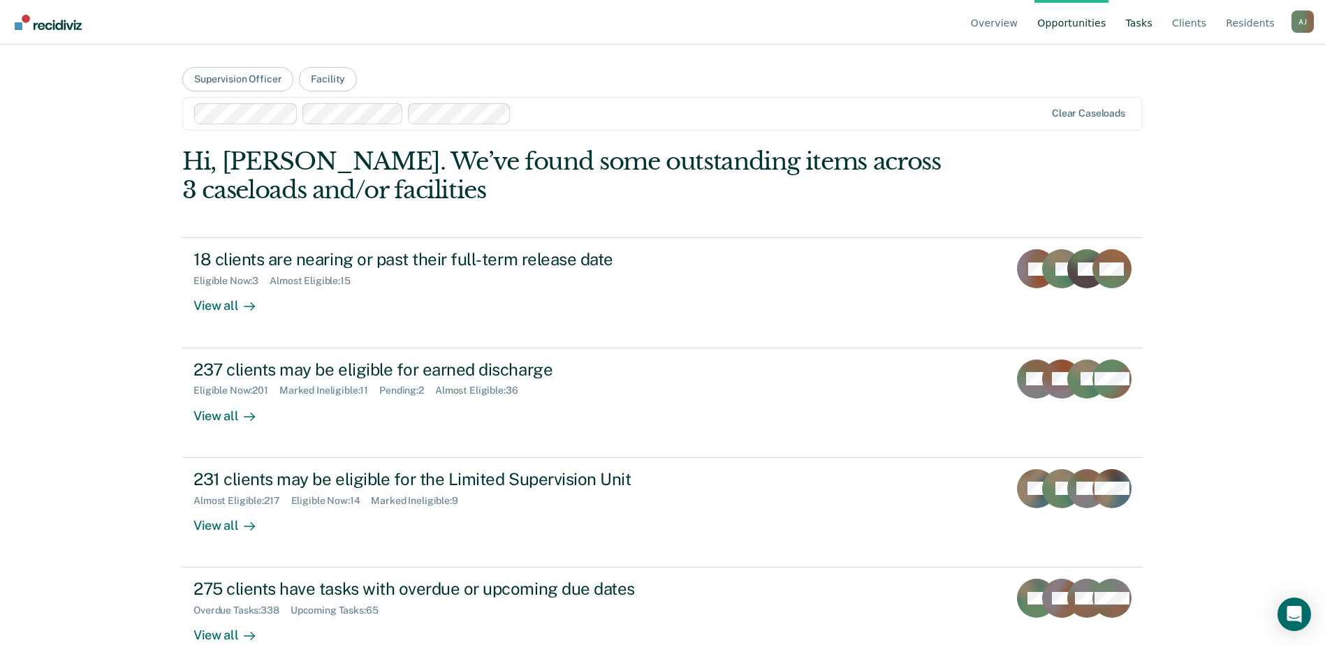
click at [1147, 23] on link "Tasks" at bounding box center [1138, 22] width 33 height 45
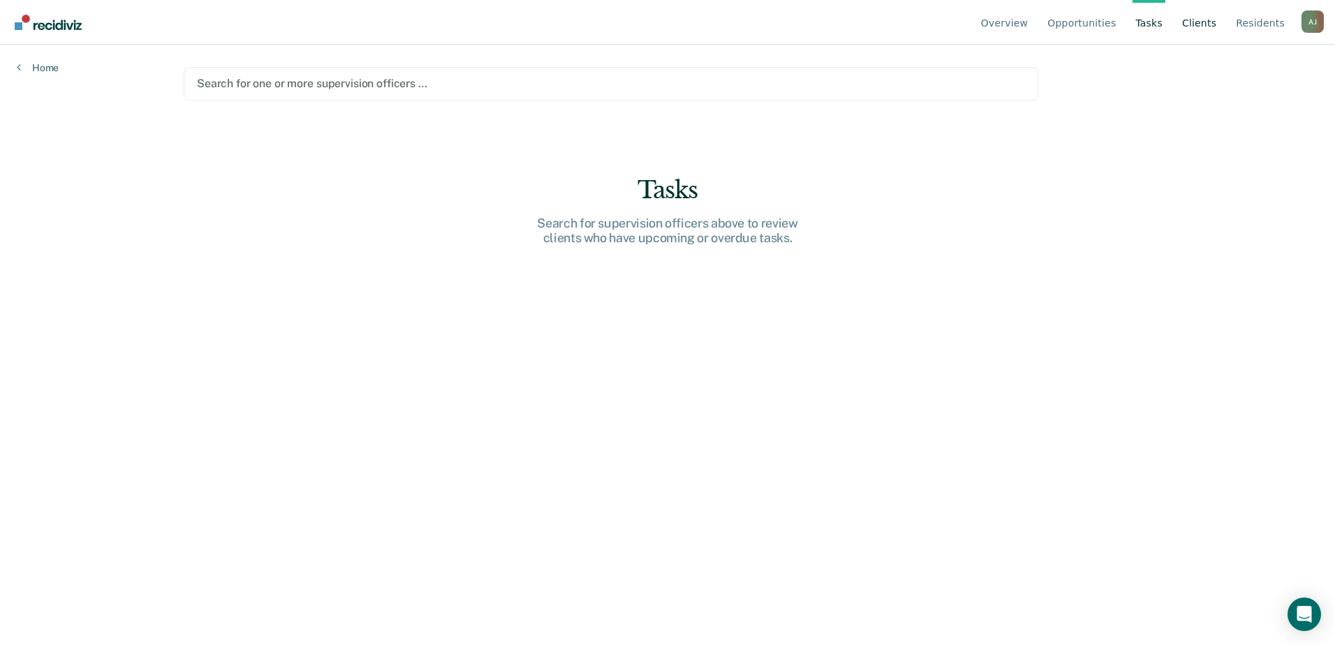
click at [1200, 19] on link "Client s" at bounding box center [1199, 22] width 40 height 45
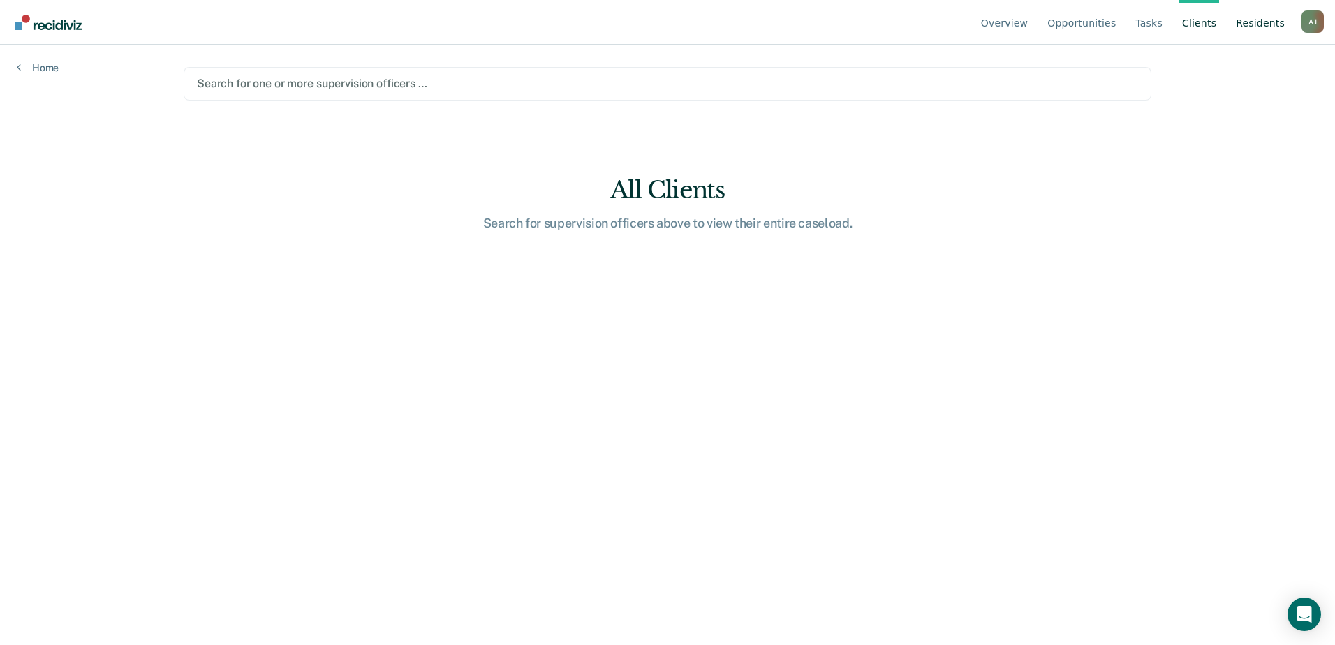
click at [1248, 22] on link "Resident s" at bounding box center [1260, 22] width 54 height 45
click at [1309, 22] on div "A J" at bounding box center [1313, 21] width 22 height 22
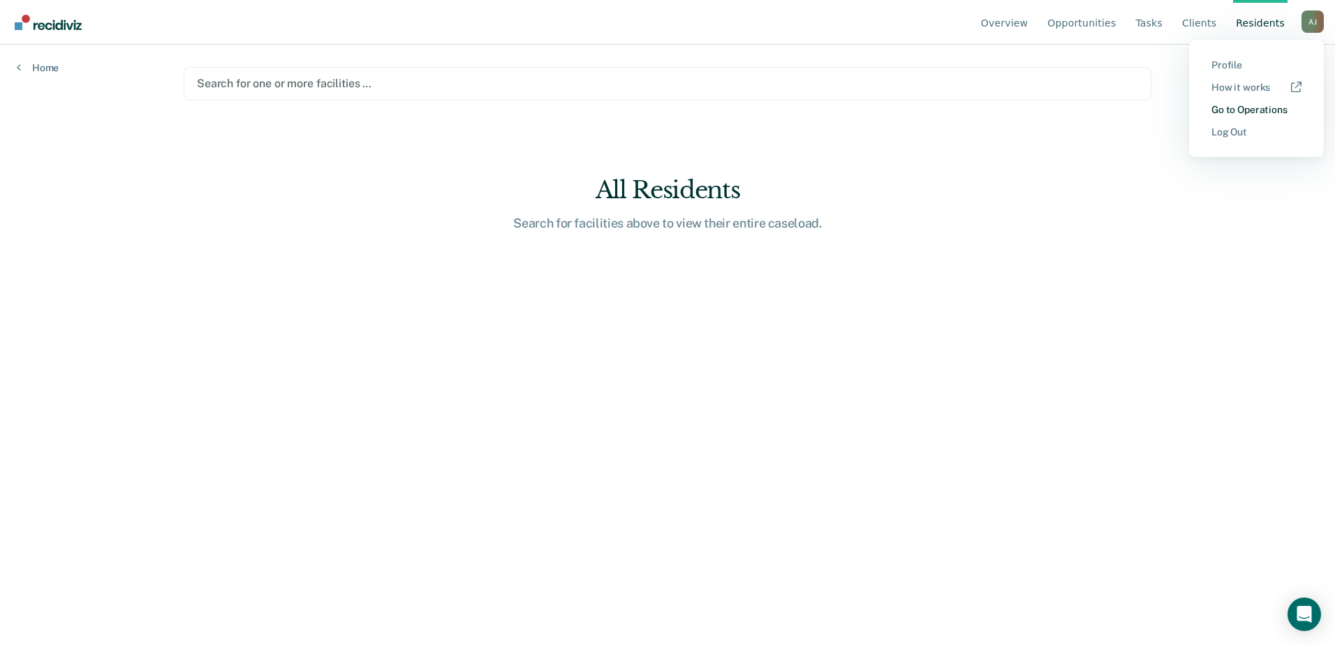
click at [1236, 111] on link "Go to Operations" at bounding box center [1257, 110] width 90 height 12
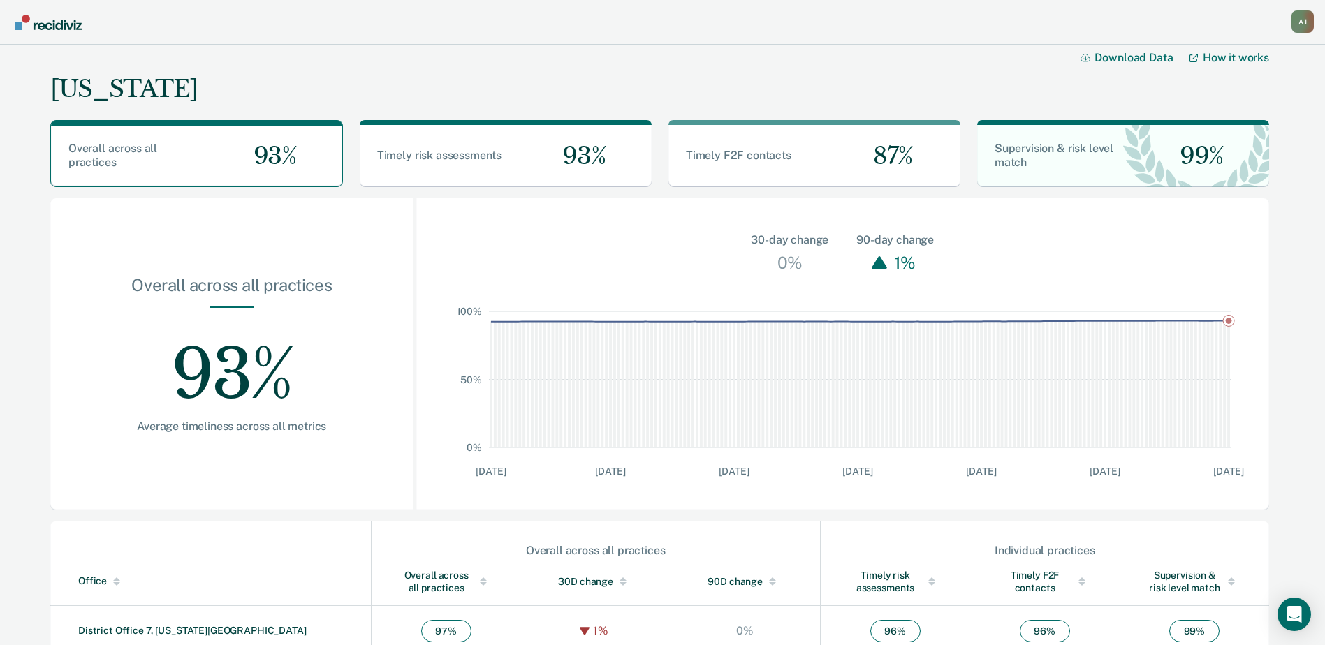
click at [1299, 18] on div "A J" at bounding box center [1302, 21] width 22 height 22
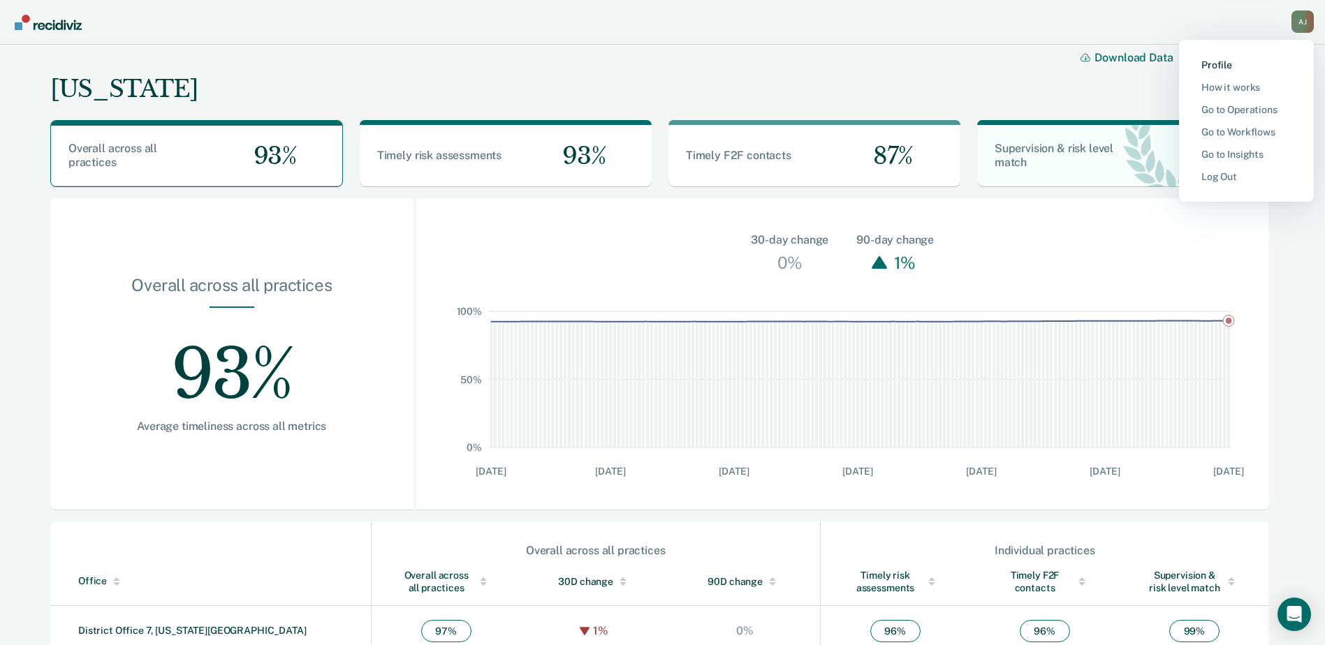
click at [1223, 64] on link "Profile" at bounding box center [1246, 65] width 90 height 12
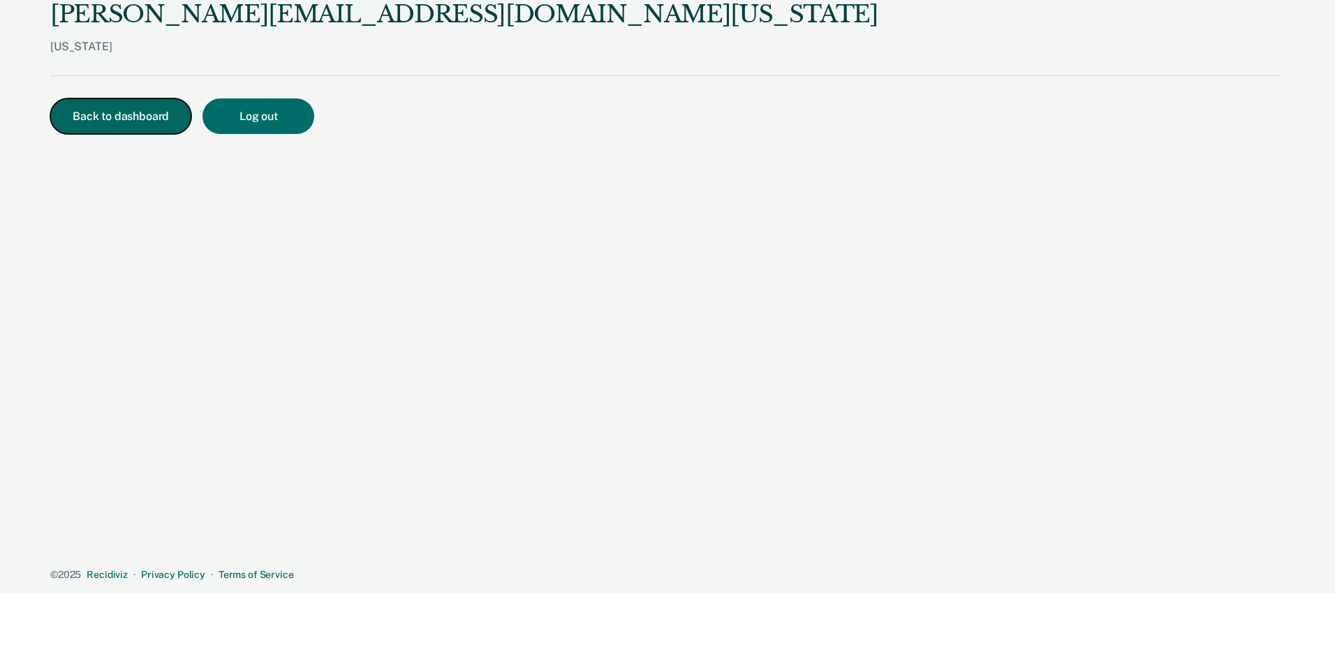
click at [141, 116] on button "Back to dashboard" at bounding box center [120, 116] width 141 height 36
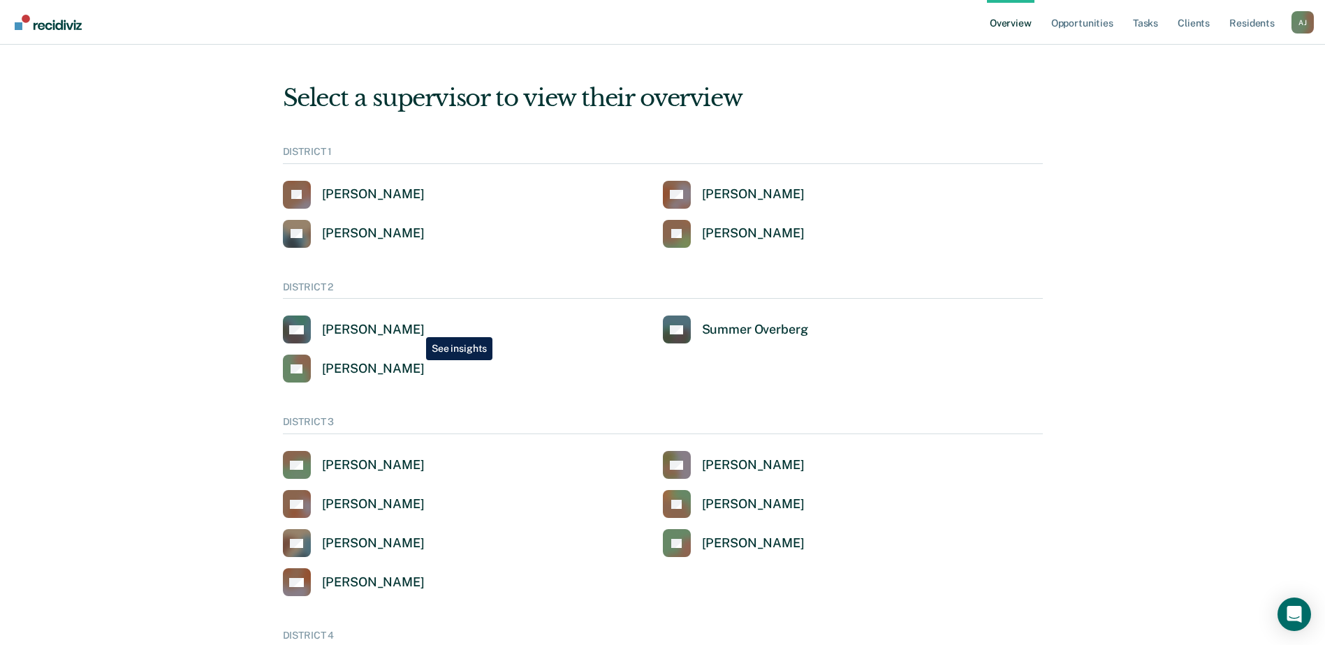
click at [415, 327] on div "[PERSON_NAME]" at bounding box center [373, 330] width 103 height 16
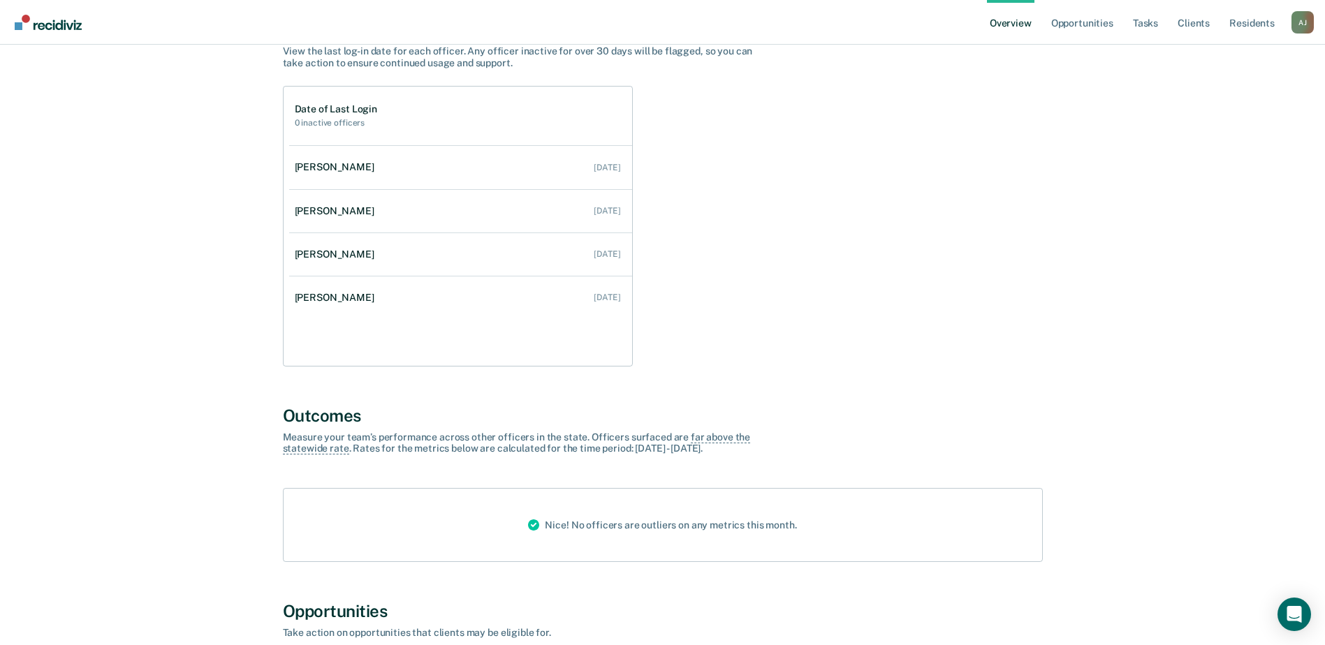
scroll to position [140, 0]
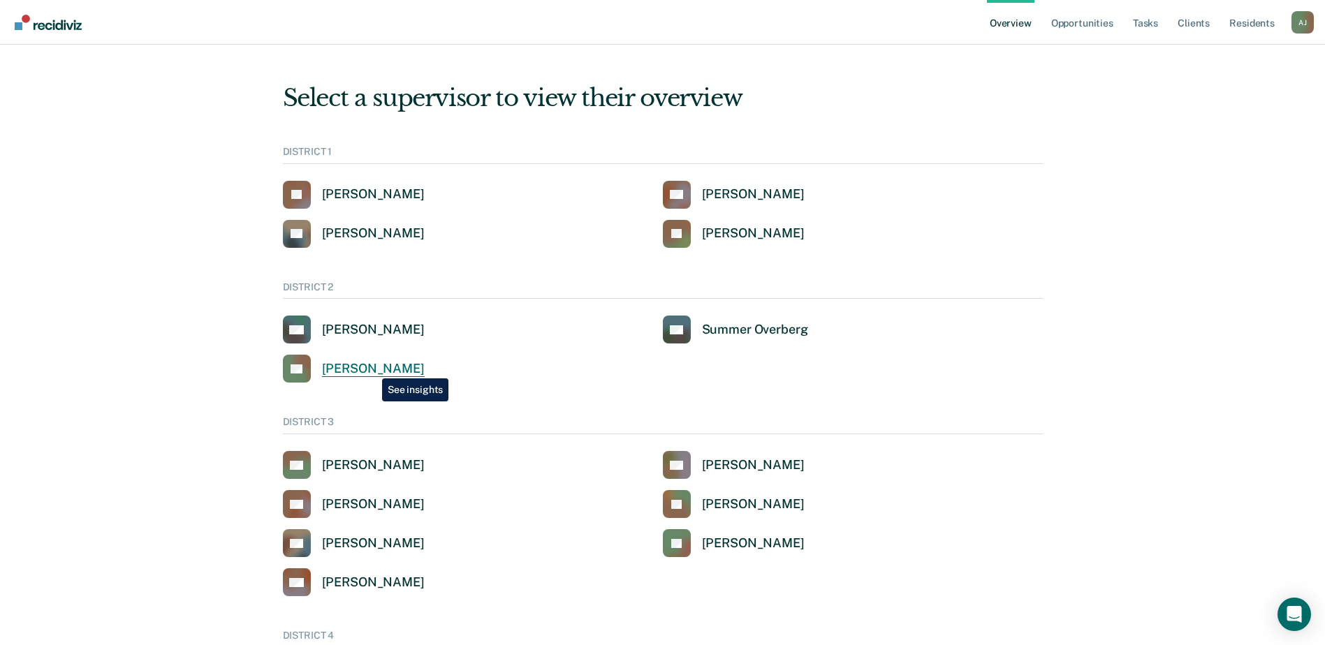
click at [371, 368] on div "[PERSON_NAME]" at bounding box center [373, 369] width 103 height 16
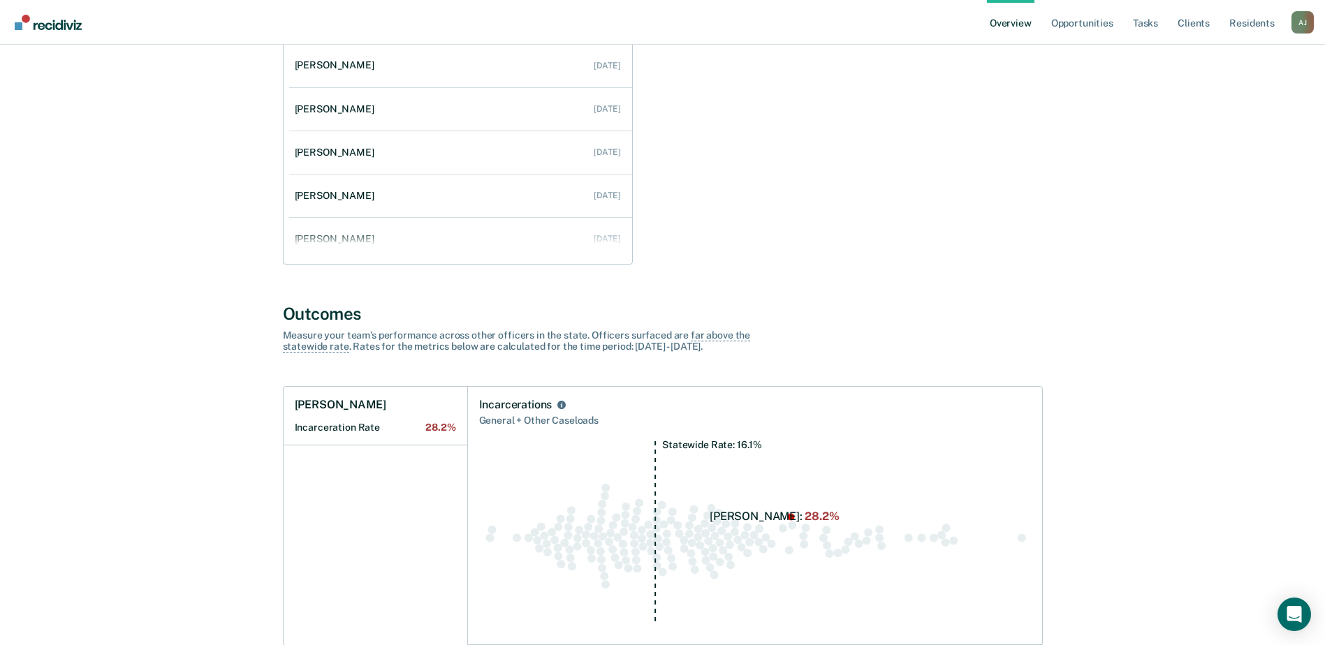
scroll to position [209, 0]
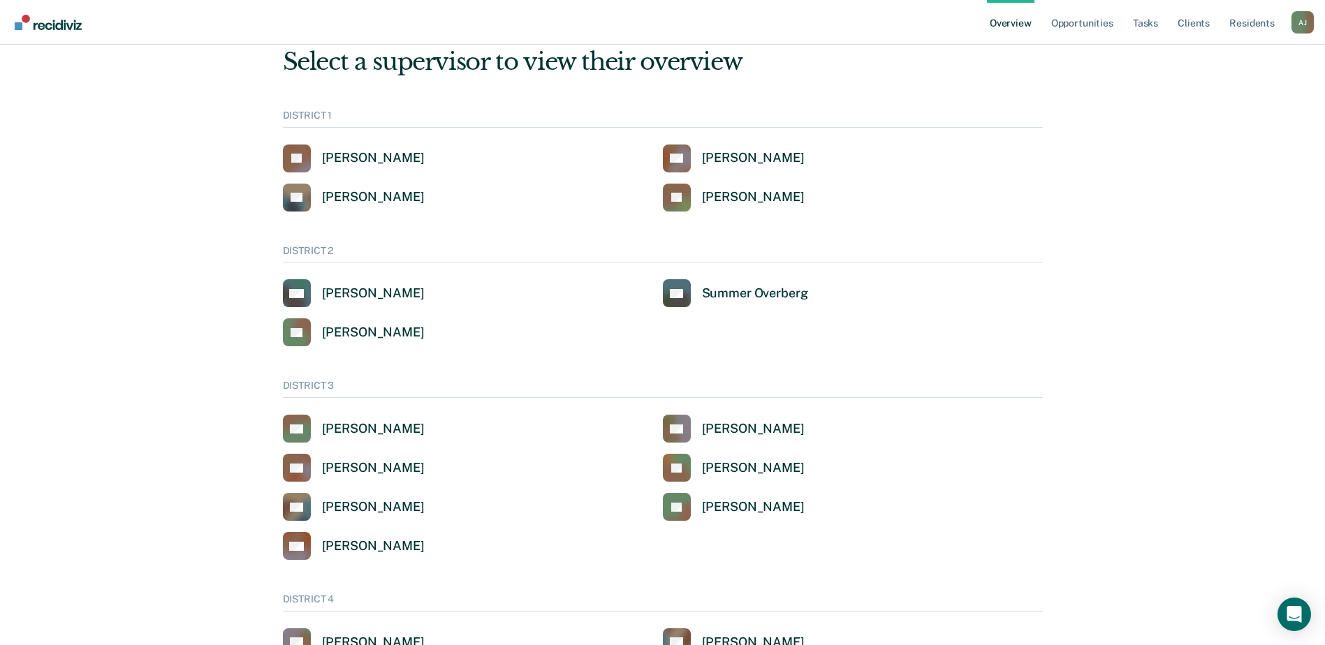
scroll to position [70, 0]
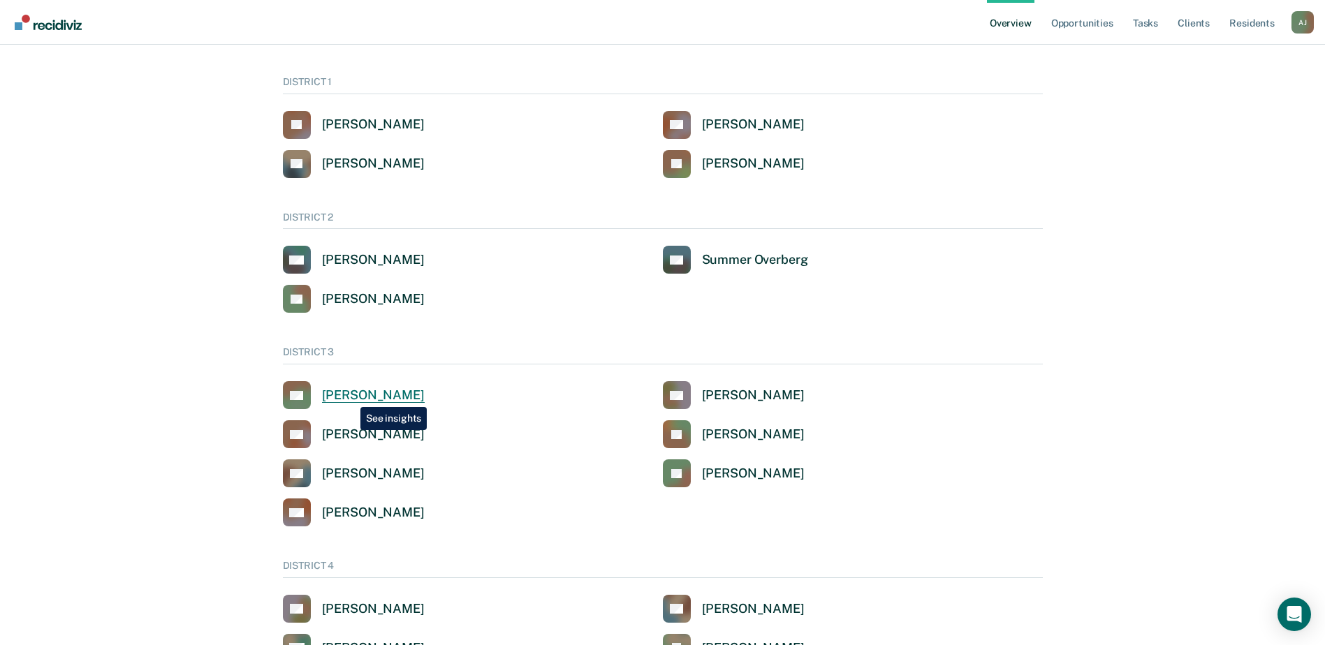
click at [350, 397] on div "[PERSON_NAME]" at bounding box center [373, 396] width 103 height 16
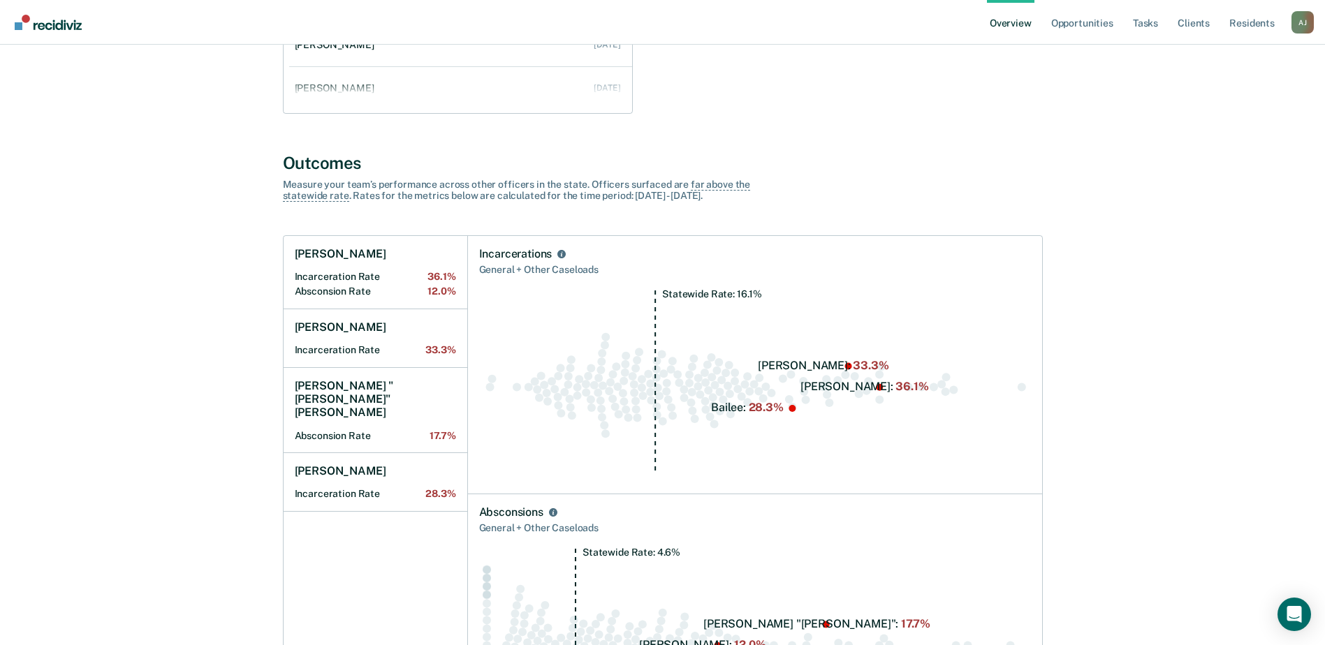
scroll to position [396, 0]
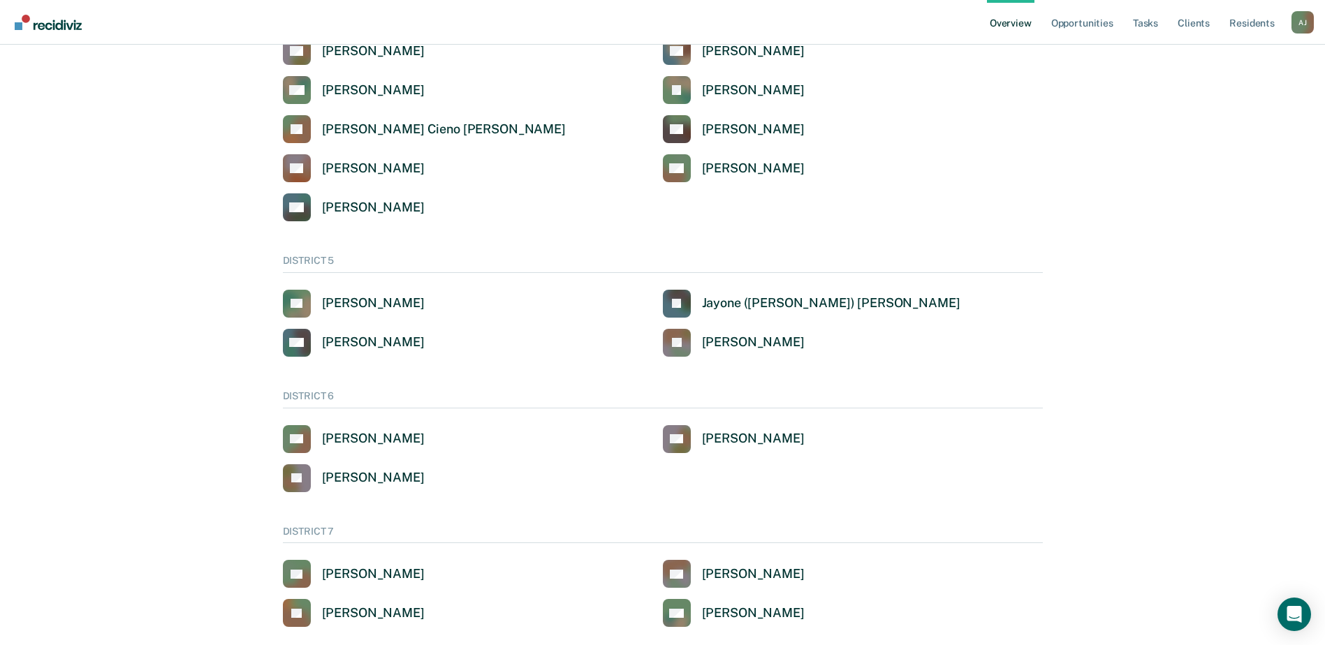
scroll to position [628, 0]
click at [361, 297] on div "[PERSON_NAME]" at bounding box center [373, 303] width 103 height 16
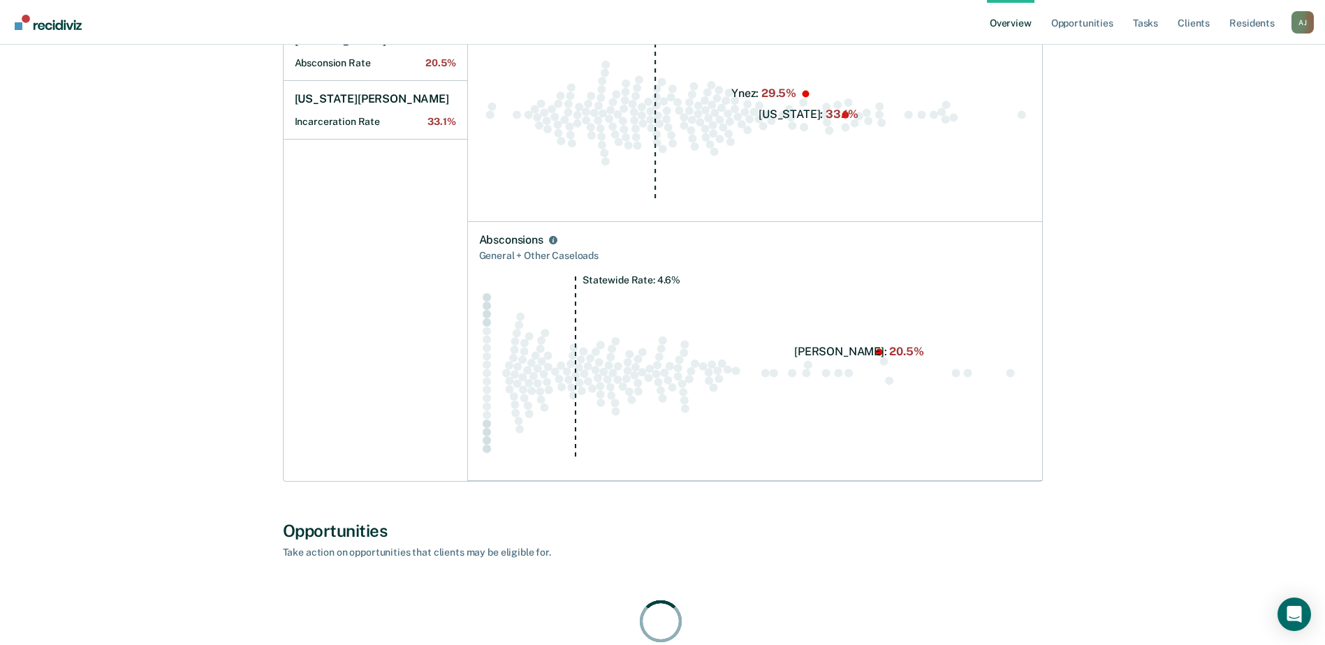
scroll to position [515, 0]
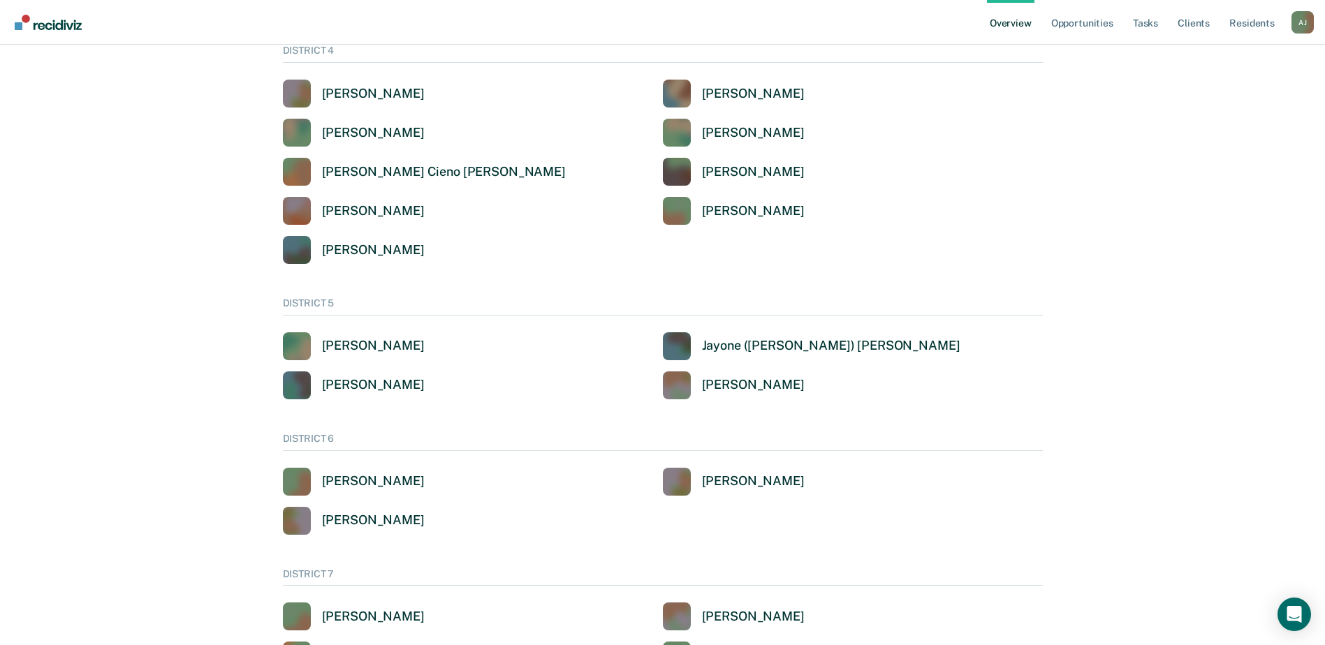
scroll to position [628, 0]
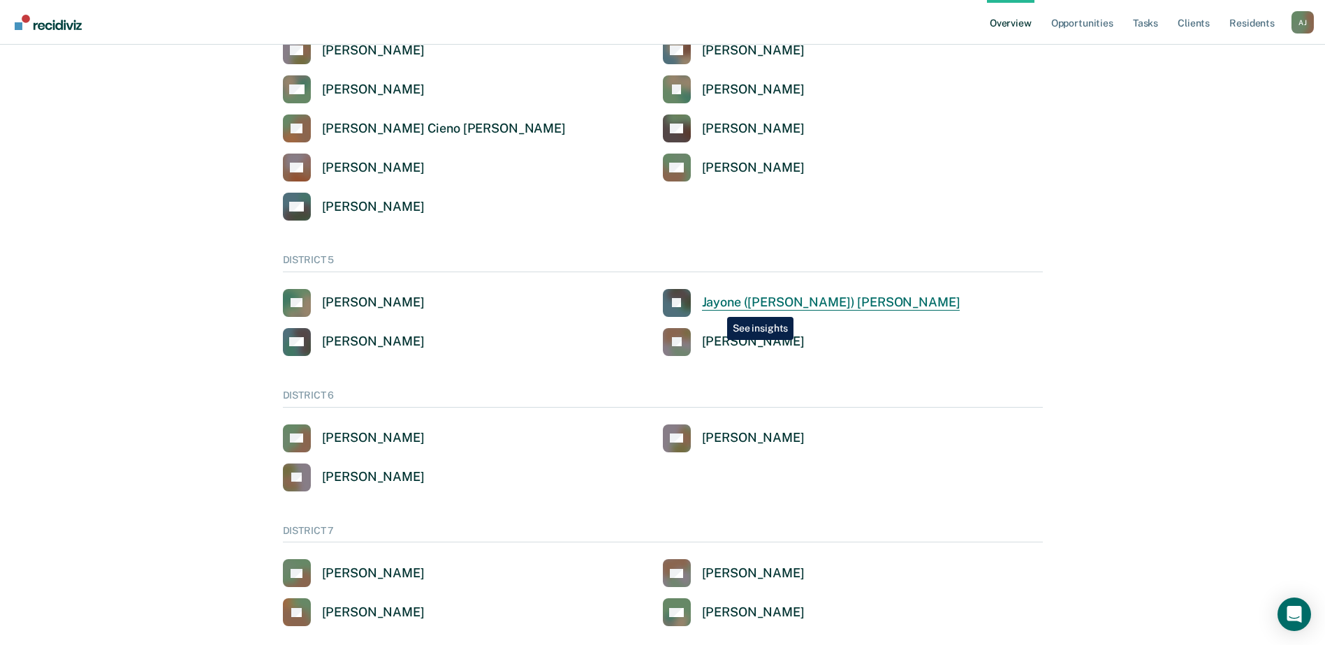
click at [716, 307] on div "Jayone ([PERSON_NAME]) [PERSON_NAME]" at bounding box center [831, 303] width 258 height 16
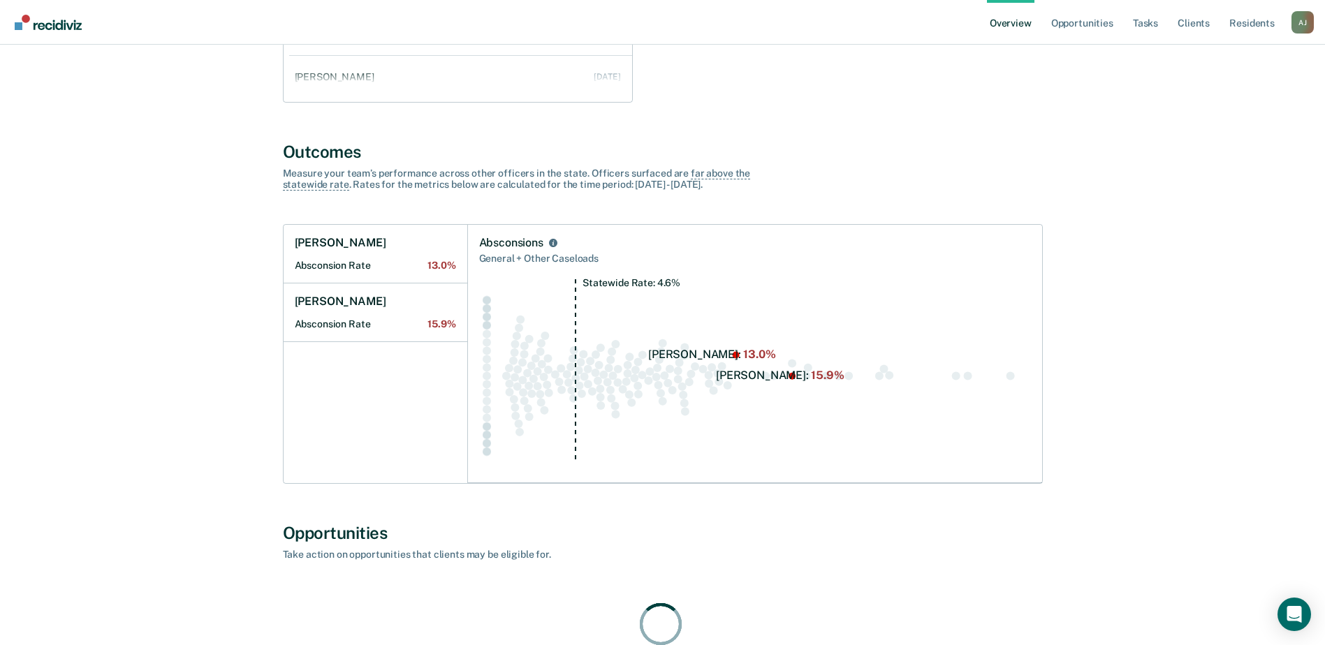
scroll to position [349, 0]
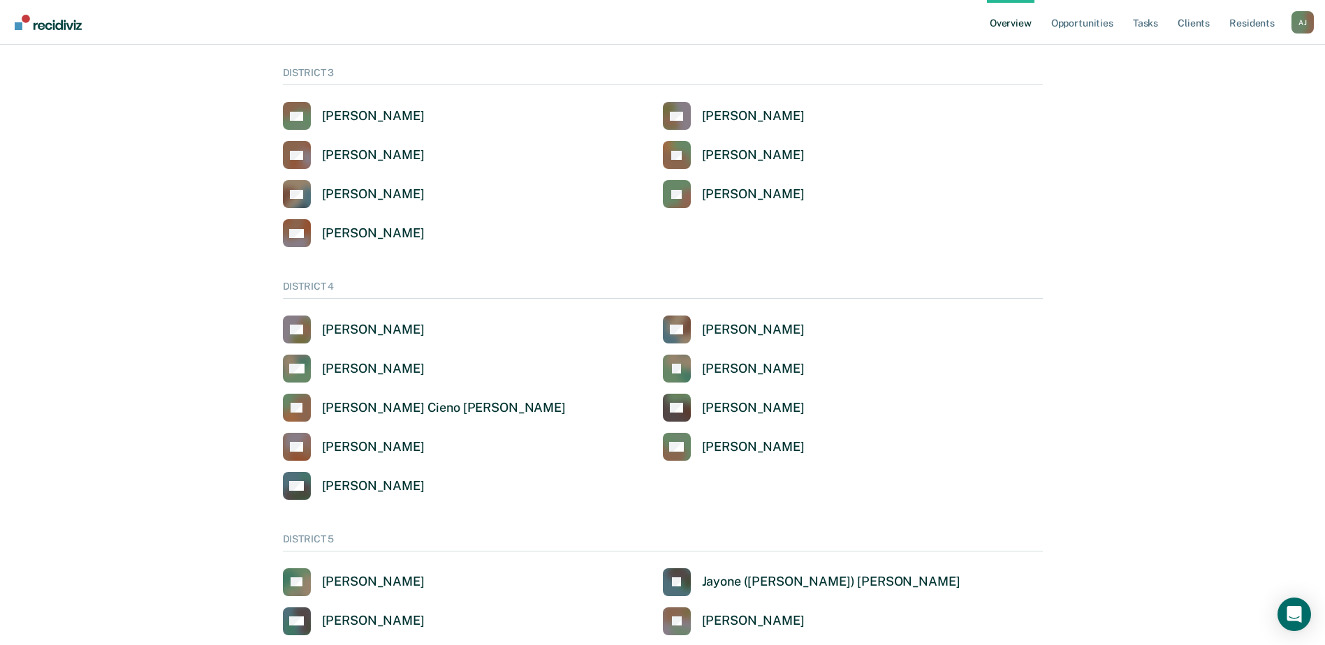
scroll to position [628, 0]
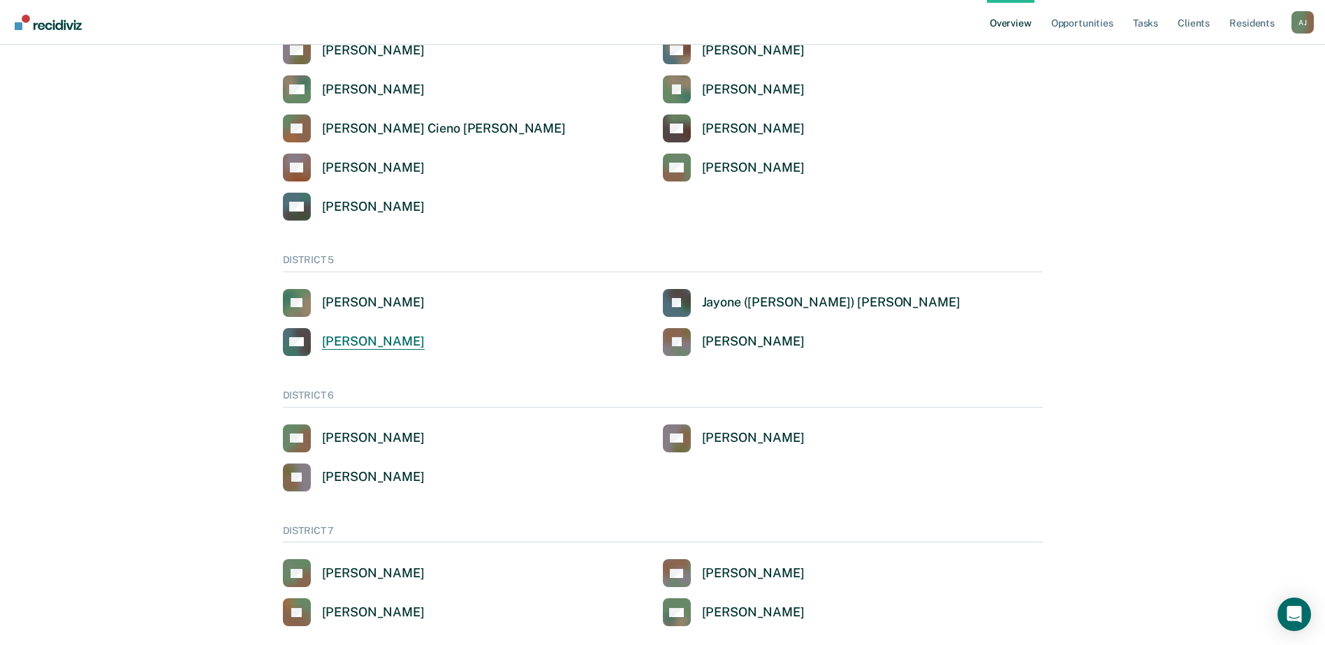
click at [365, 341] on div "[PERSON_NAME]" at bounding box center [373, 342] width 103 height 16
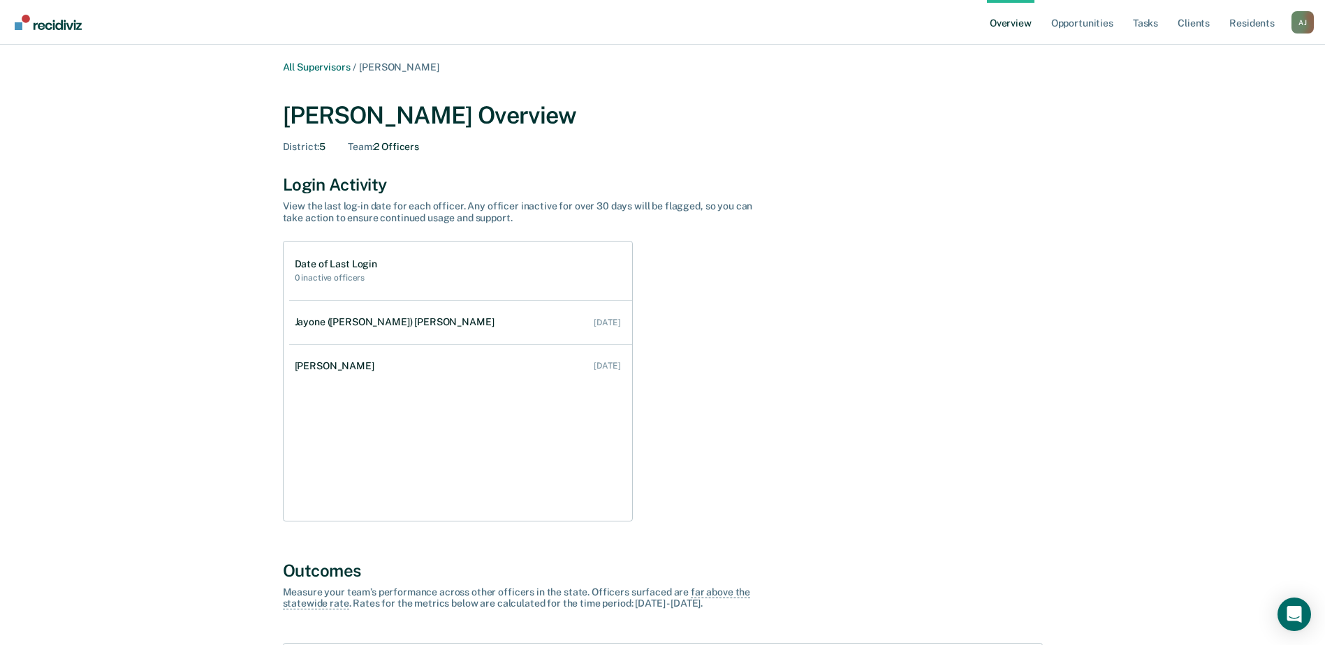
scroll to position [628, 0]
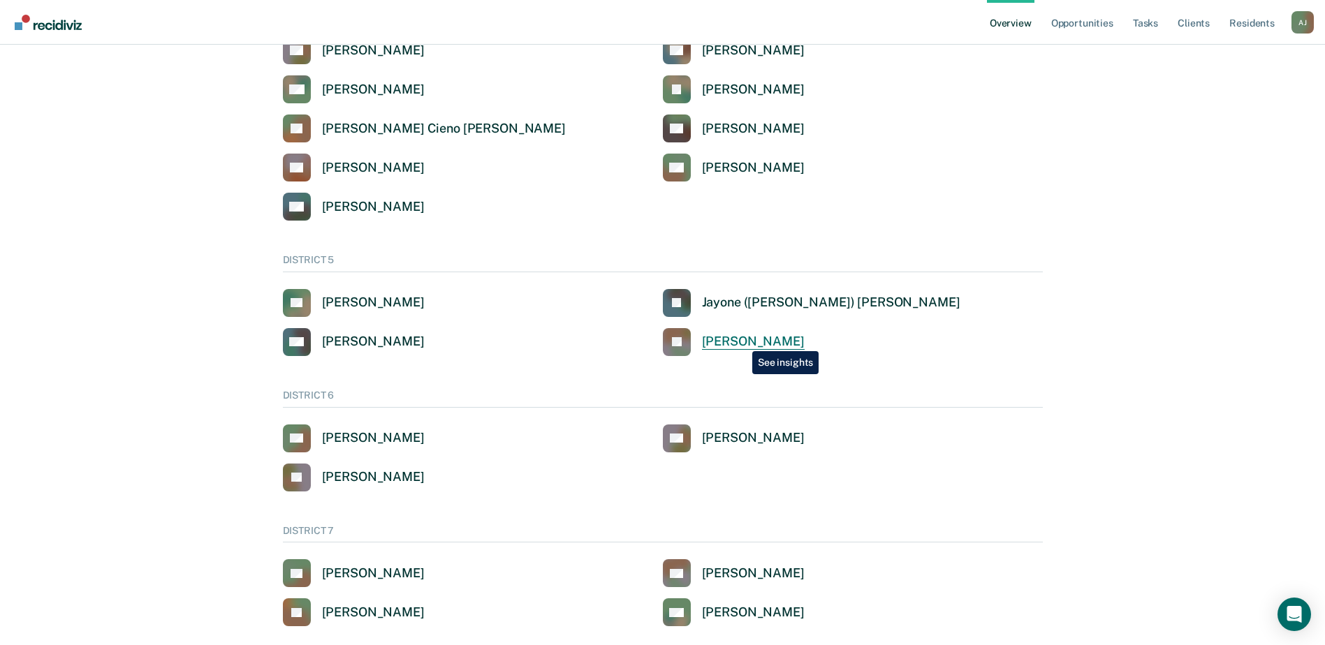
click at [742, 341] on div "[PERSON_NAME]" at bounding box center [753, 342] width 103 height 16
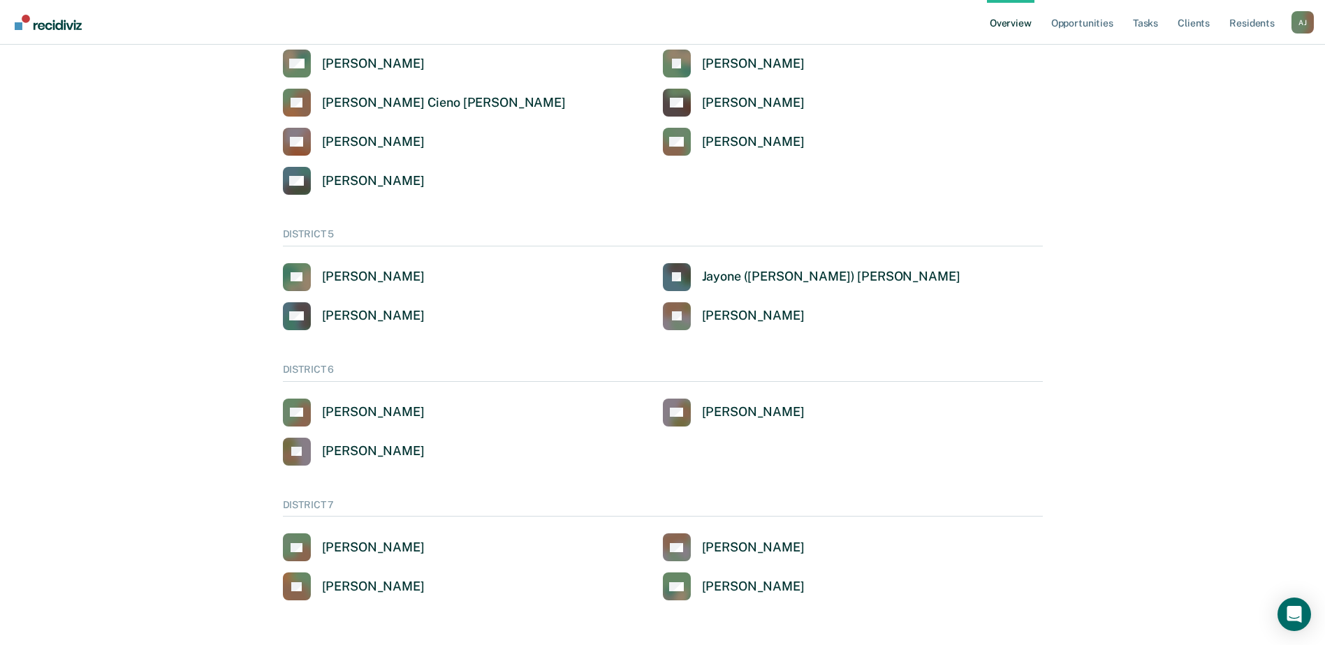
scroll to position [645, 0]
